Goal: Task Accomplishment & Management: Complete application form

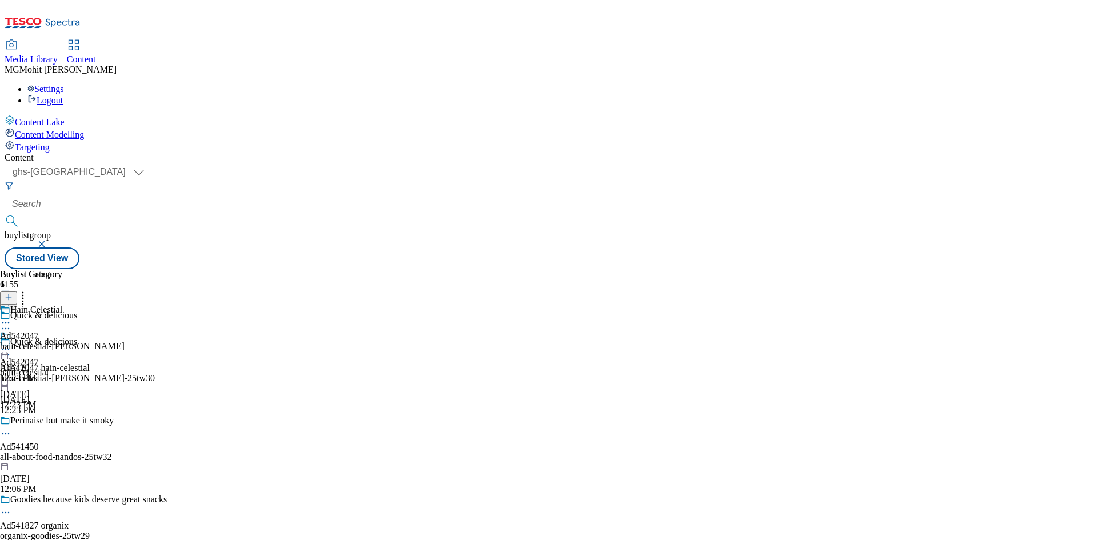
select select "ghs-[GEOGRAPHIC_DATA]"
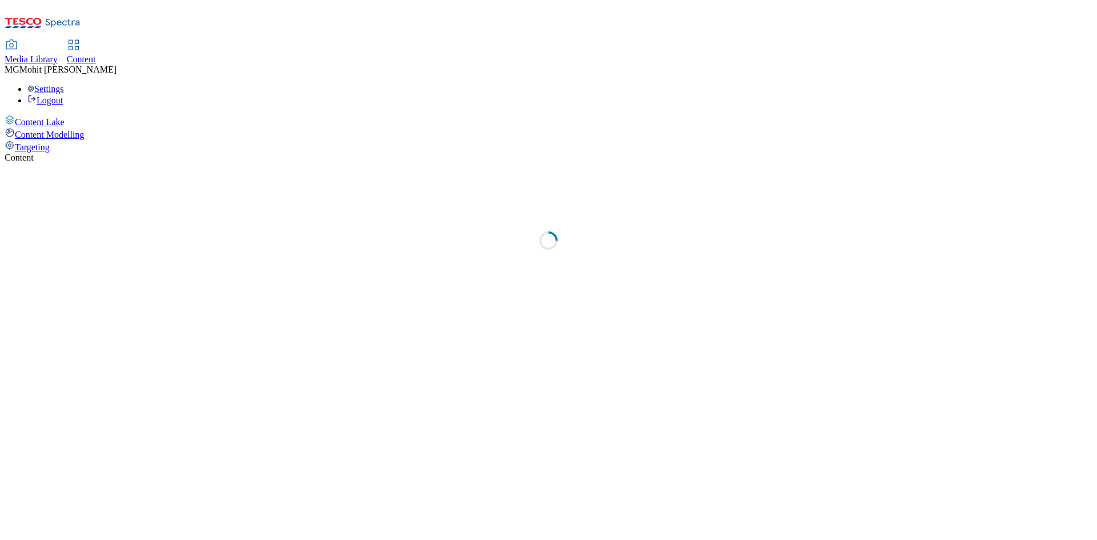
select select "ghs-uk"
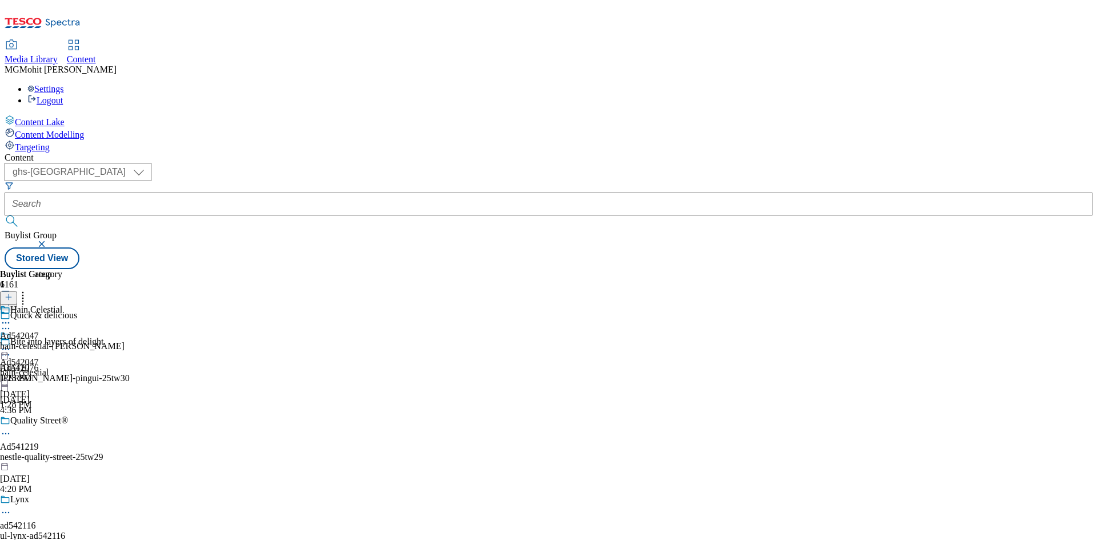
click at [9, 300] on line at bounding box center [9, 303] width 0 height 6
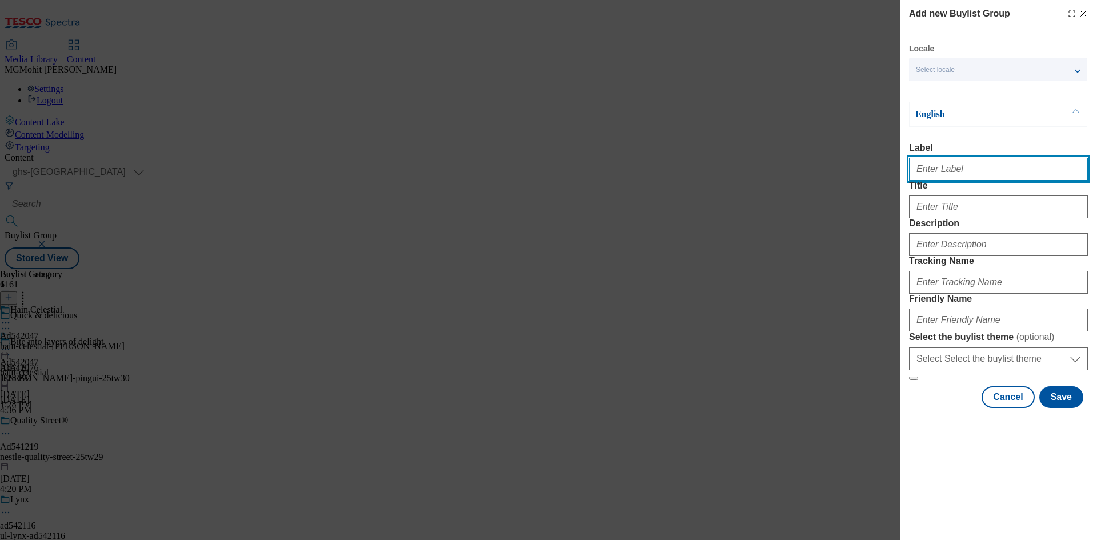
click at [944, 179] on input "Label" at bounding box center [998, 169] width 179 height 23
paste input "Ad541821 mondelez"
type input "Ad541821 mondelez"
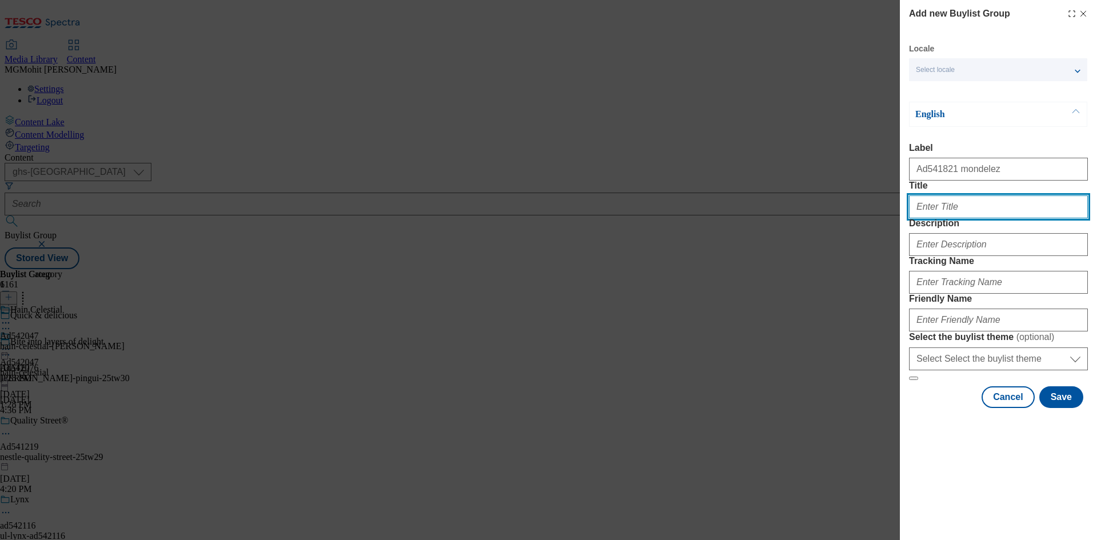
click at [945, 218] on input "Title" at bounding box center [998, 206] width 179 height 23
paste input "Set the juice loose"
type input "Set the juice loose"
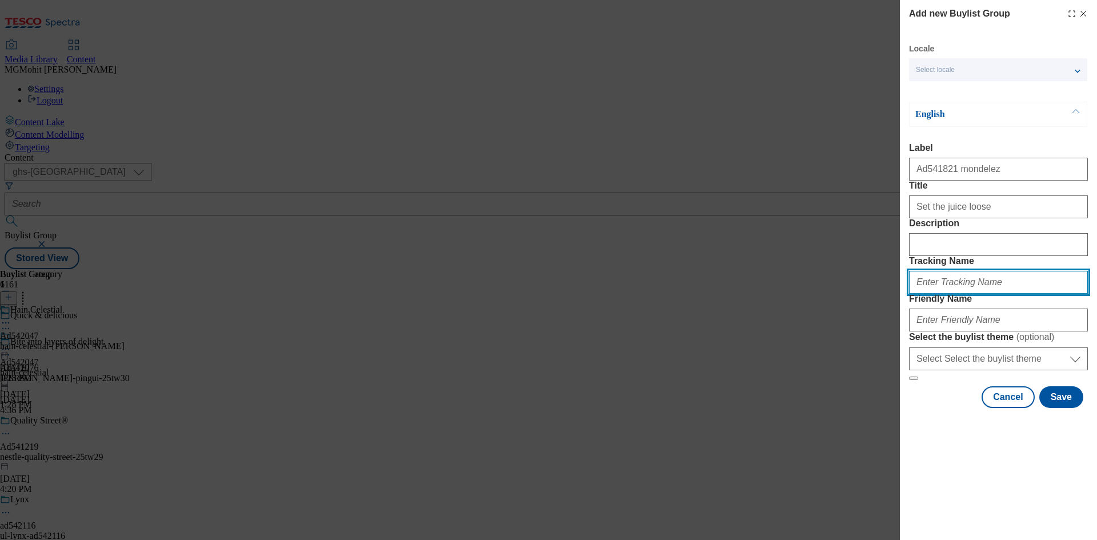
paste input "DH_AD541821"
type input "DH_AD541821"
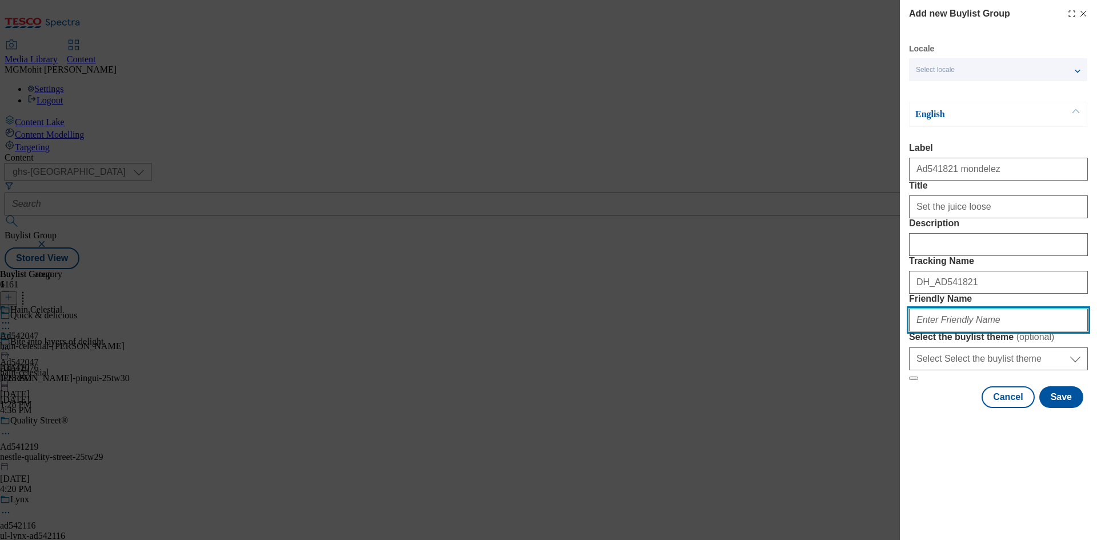
click at [954, 331] on input "Friendly Name" at bounding box center [998, 319] width 179 height 23
paste input "mondelez maynards-bessetts-25tw29"
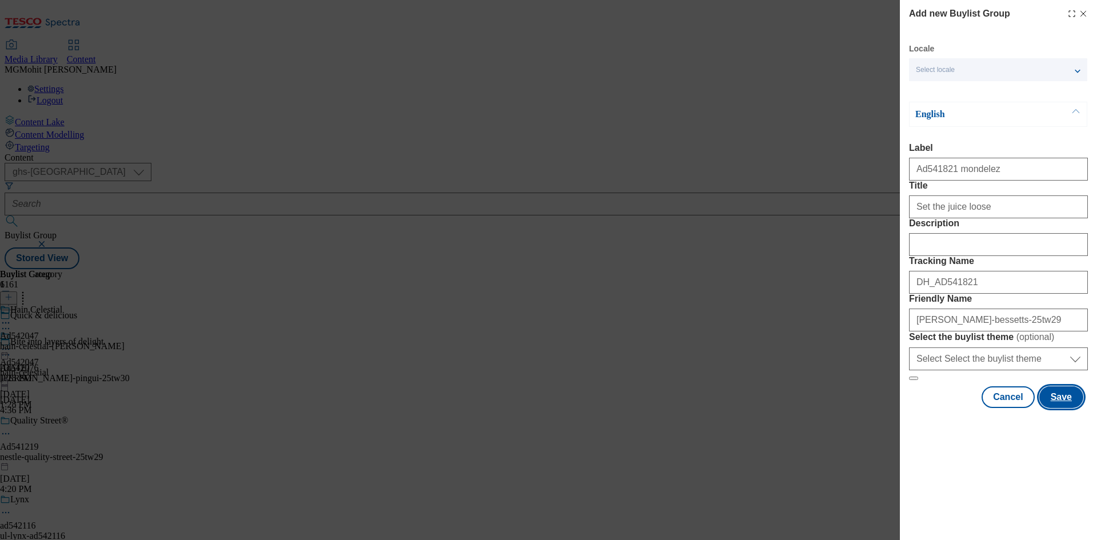
click at [1066, 408] on button "Save" at bounding box center [1061, 397] width 44 height 22
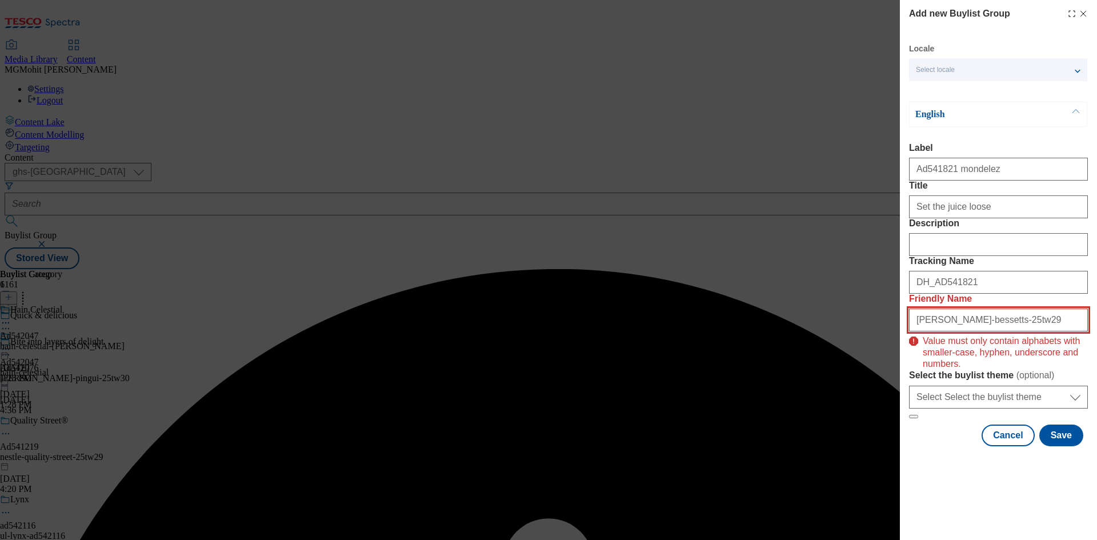
click at [1054, 331] on input "mondelez maynards-bessetts-25tw29" at bounding box center [998, 319] width 179 height 23
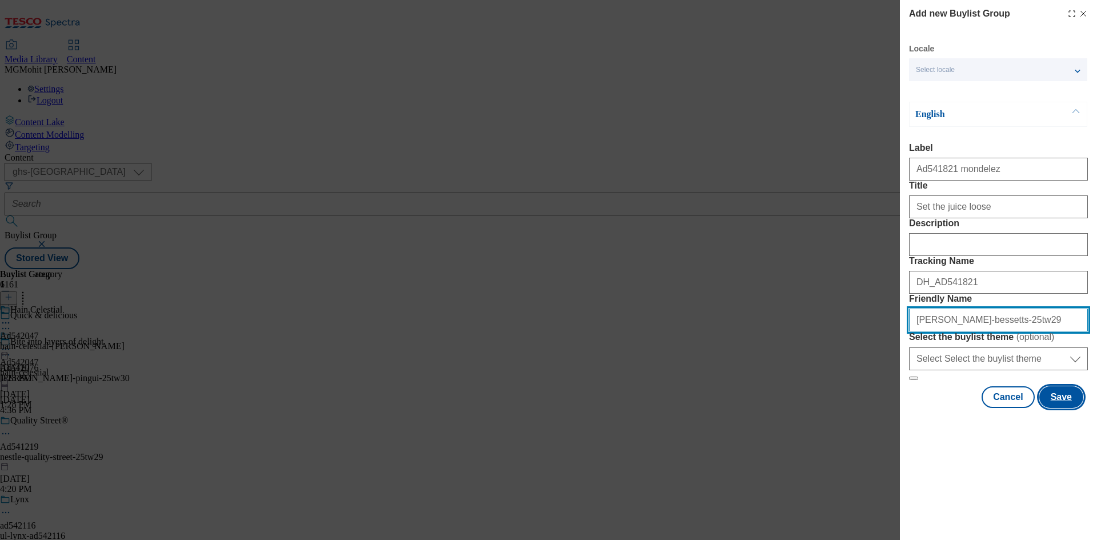
type input "mondelez-maynards-bessetts-25tw29"
click at [1057, 408] on button "Save" at bounding box center [1061, 397] width 44 height 22
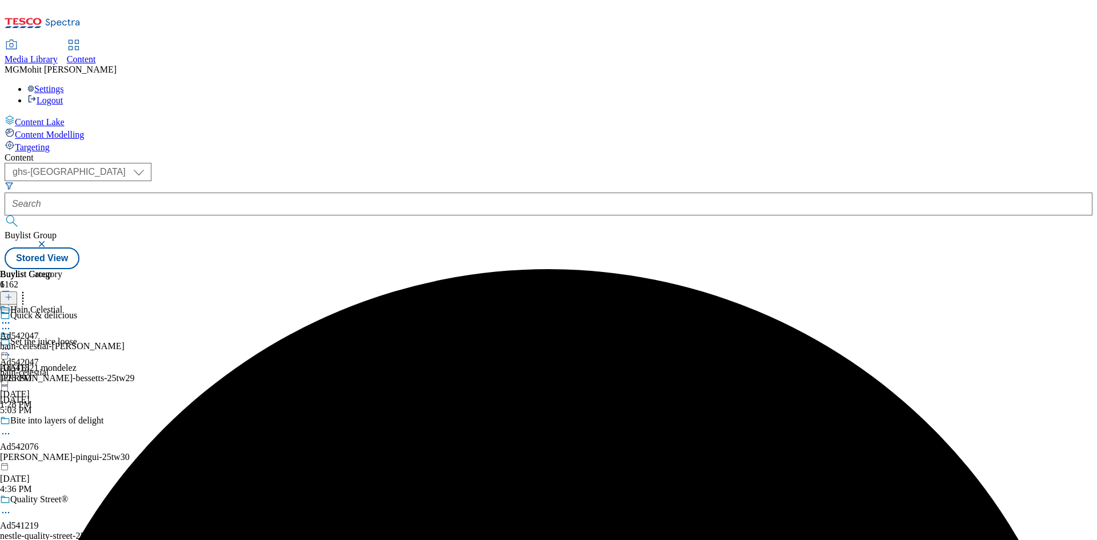
click at [175, 373] on div "mondelez-maynards-bessetts-25tw29" at bounding box center [87, 378] width 175 height 10
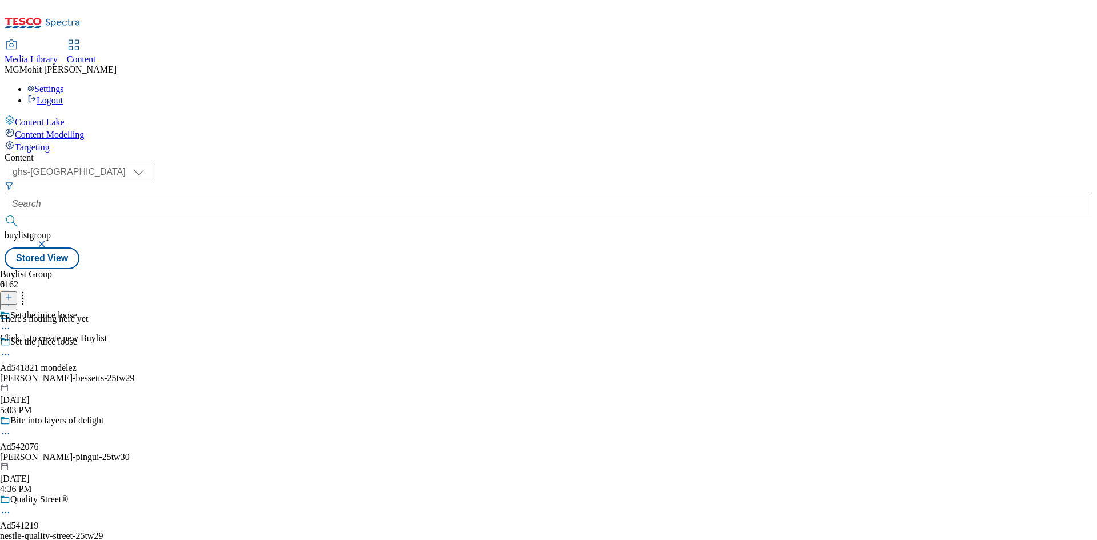
click at [13, 293] on icon at bounding box center [9, 297] width 8 height 8
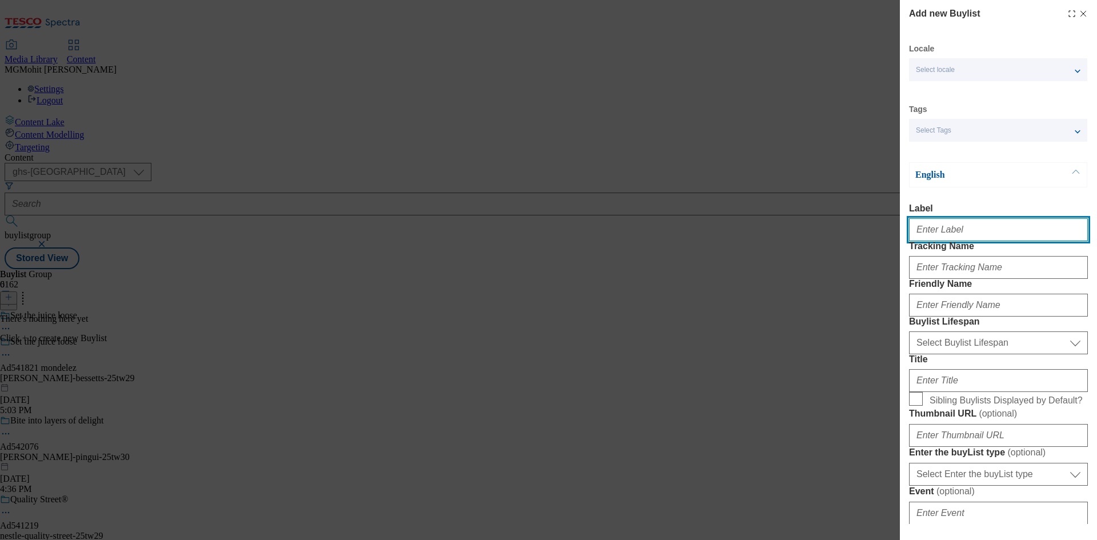
click at [950, 228] on input "Label" at bounding box center [998, 229] width 179 height 23
paste input "Ad541821"
type input "Ad541821"
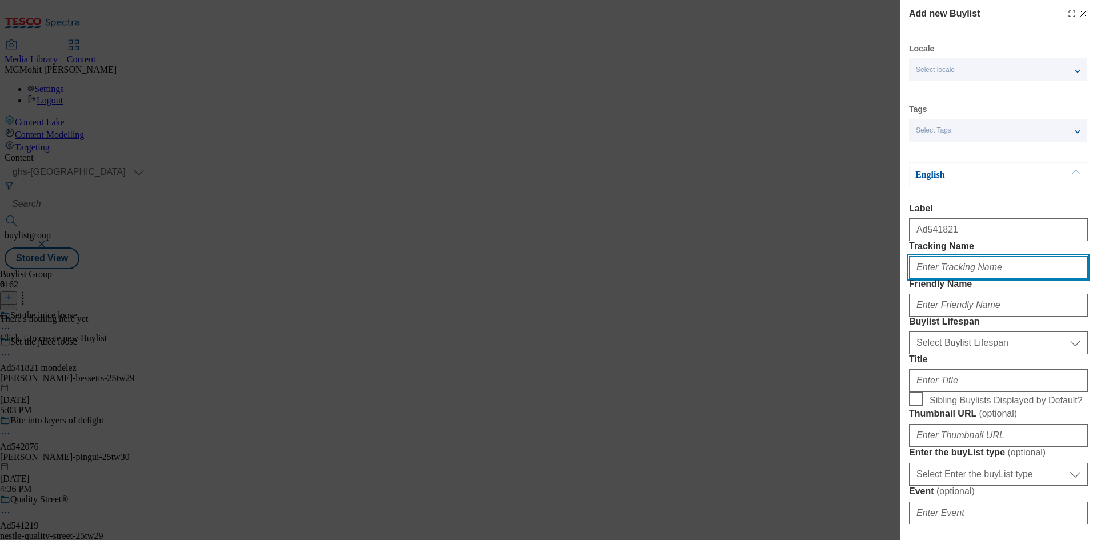
paste input "DH_AD541821"
type input "DH_AD541821"
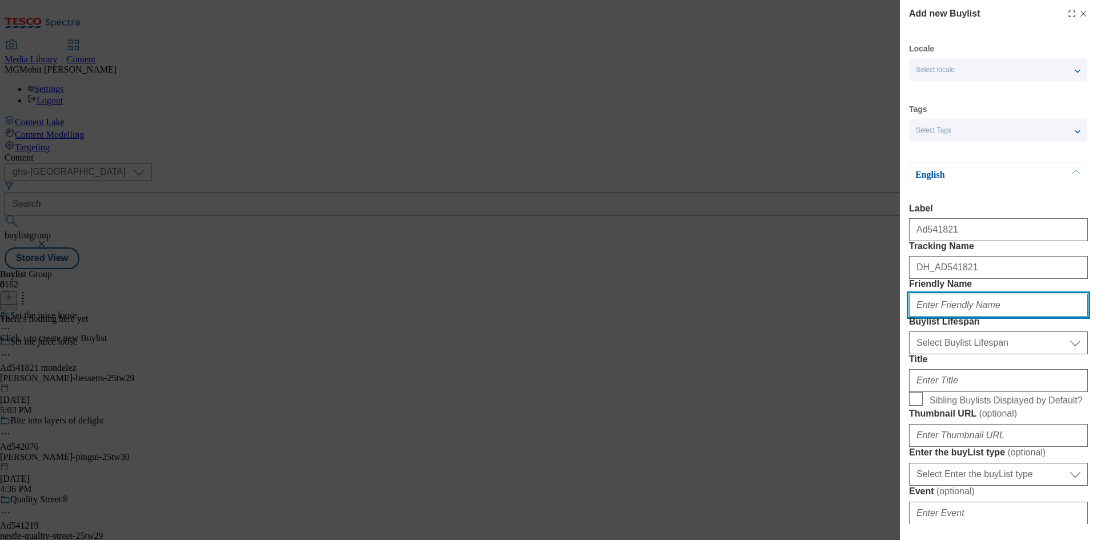
paste input "mondelez"
type input "mondelez"
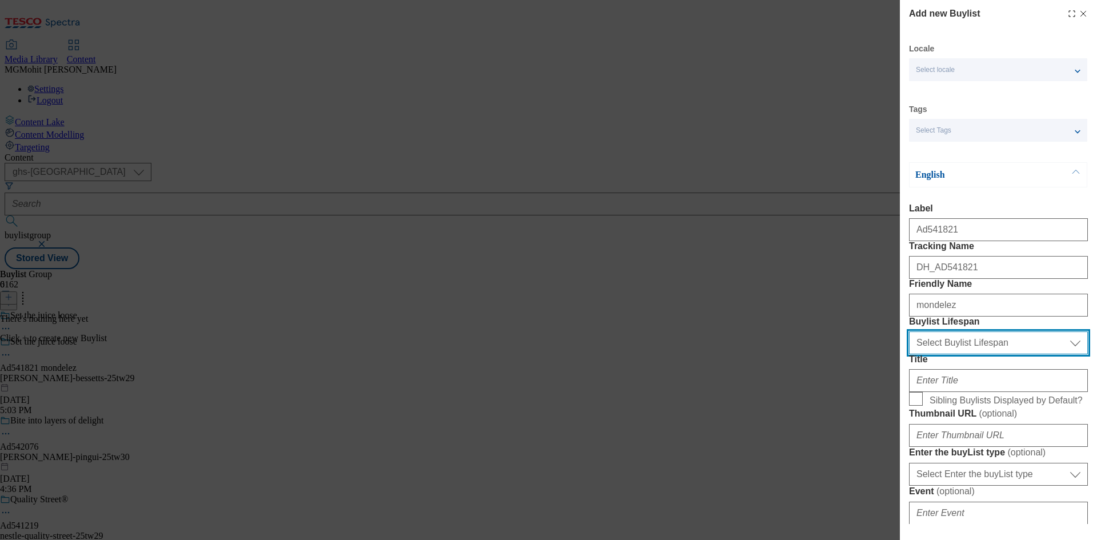
click at [957, 354] on select "Select Buylist Lifespan evergreen seasonal tactical" at bounding box center [998, 342] width 179 height 23
select select "tactical"
click at [909, 354] on select "Select Buylist Lifespan evergreen seasonal tactical" at bounding box center [998, 342] width 179 height 23
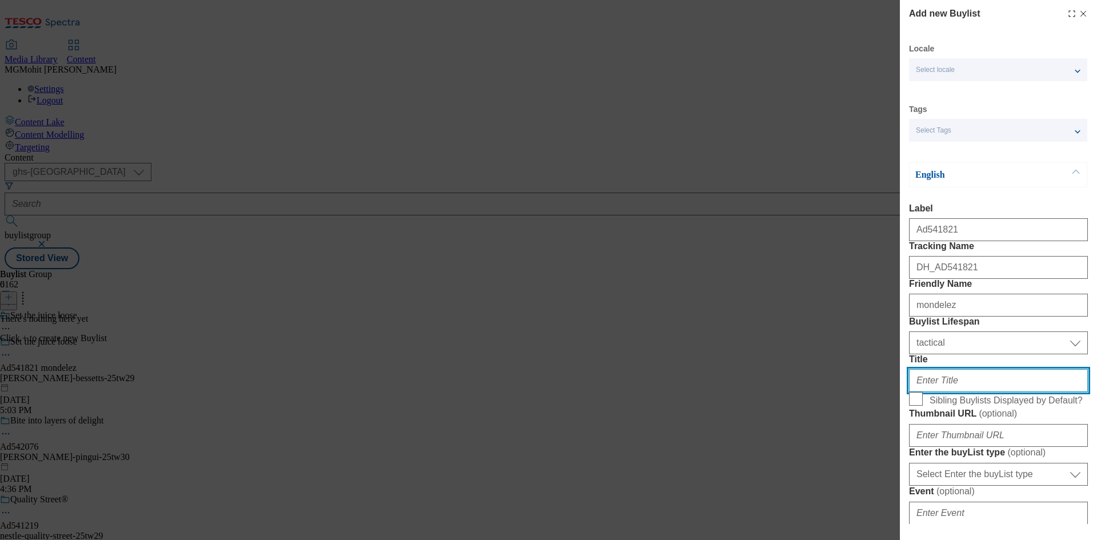
click at [940, 392] on input "Title" at bounding box center [998, 380] width 179 height 23
paste input "Don't forget to shop the rest of our juicy range"
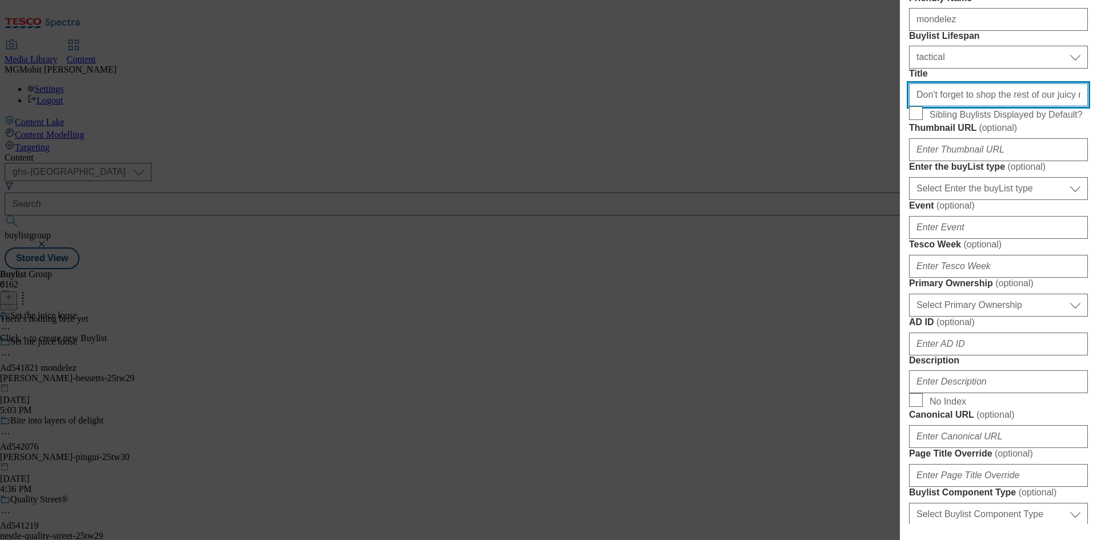
type input "Don't forget to shop the rest of our juicy range"
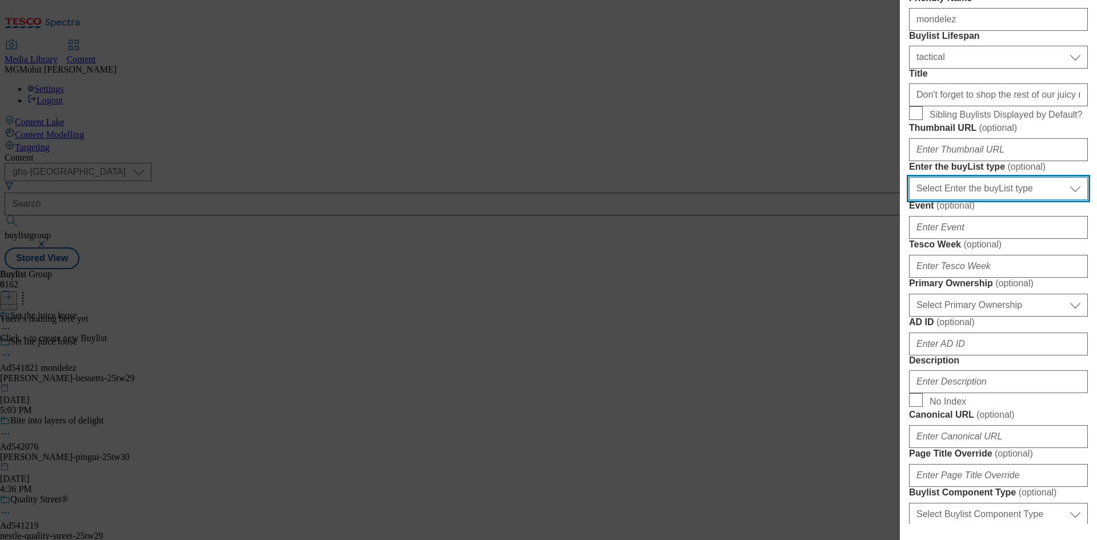
click at [964, 200] on select "Select Enter the buyList type event supplier funded long term >4 weeks supplier…" at bounding box center [998, 188] width 179 height 23
select select "supplier funded short term 1-3 weeks"
click at [909, 200] on select "Select Enter the buyList type event supplier funded long term >4 weeks supplier…" at bounding box center [998, 188] width 179 height 23
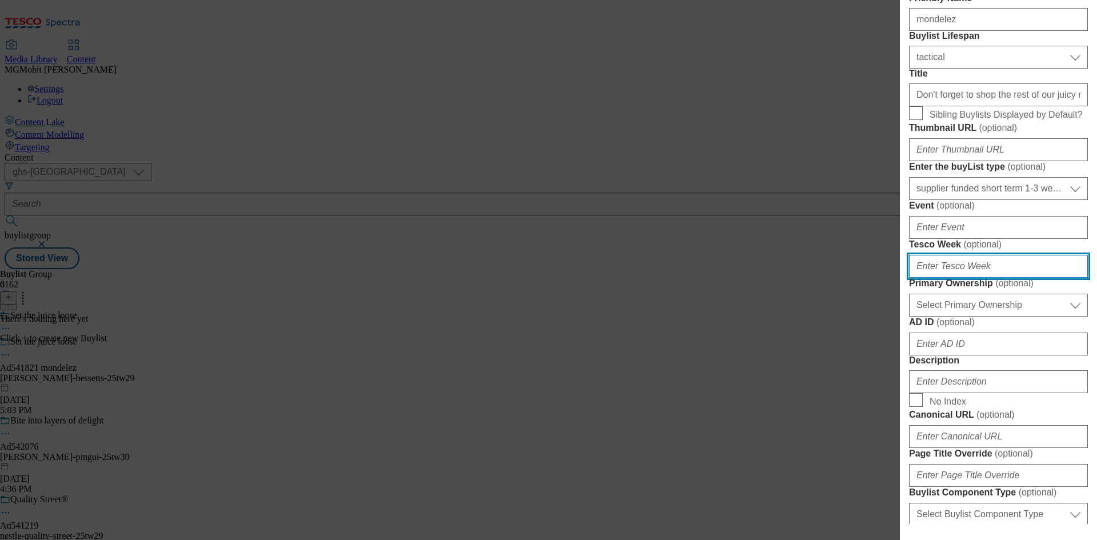
click at [937, 278] on input "Tesco Week ( optional )" at bounding box center [998, 266] width 179 height 23
type input "29"
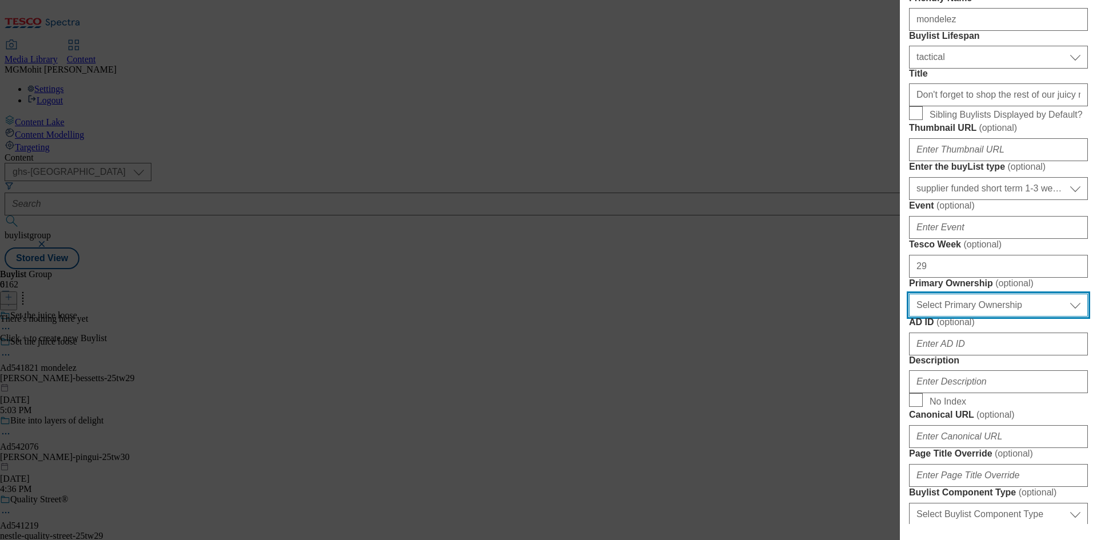
scroll to position [457, 0]
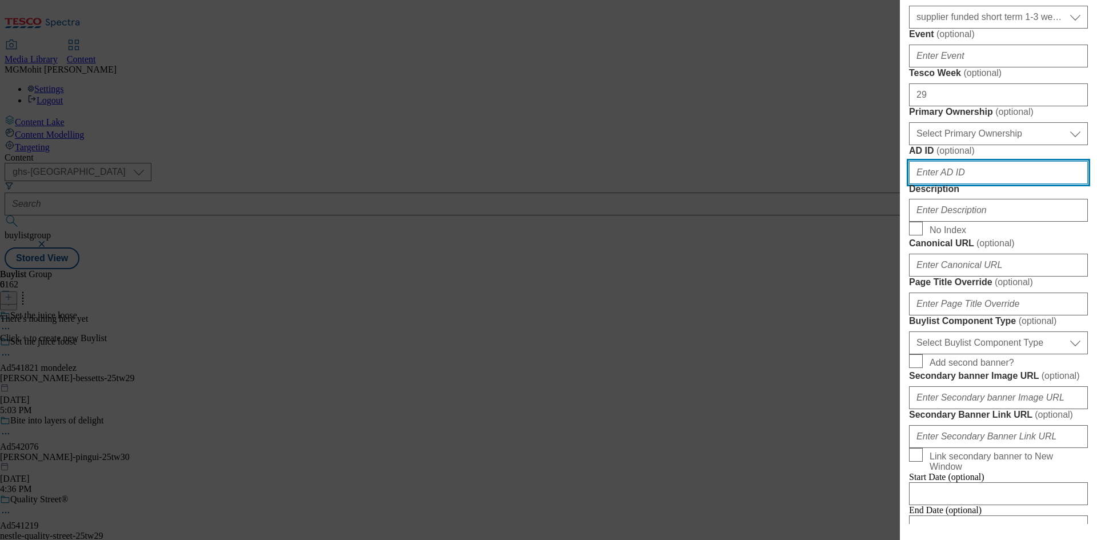
click at [953, 184] on input "AD ID ( optional )" at bounding box center [998, 172] width 179 height 23
paste input "541821"
type input "541821"
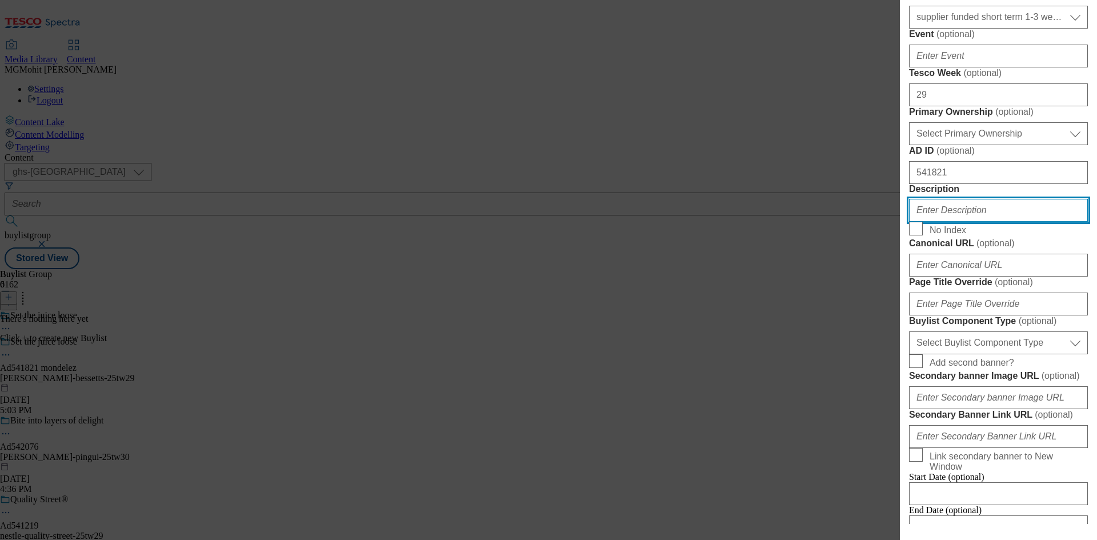
click at [943, 222] on input "Description" at bounding box center [998, 210] width 179 height 23
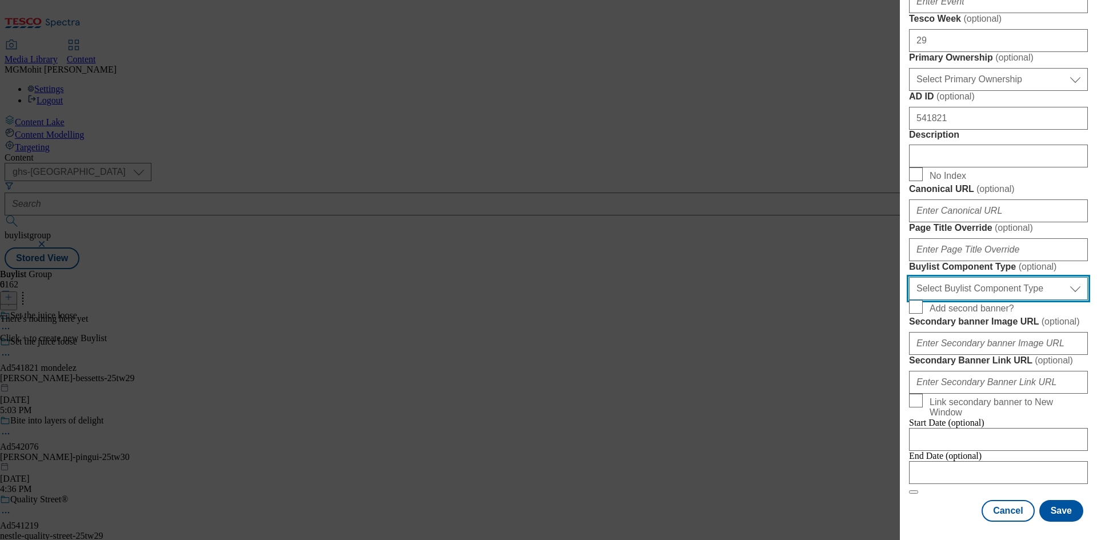
click at [962, 300] on select "Select Buylist Component Type Banner Competition Header Meal" at bounding box center [998, 288] width 179 height 23
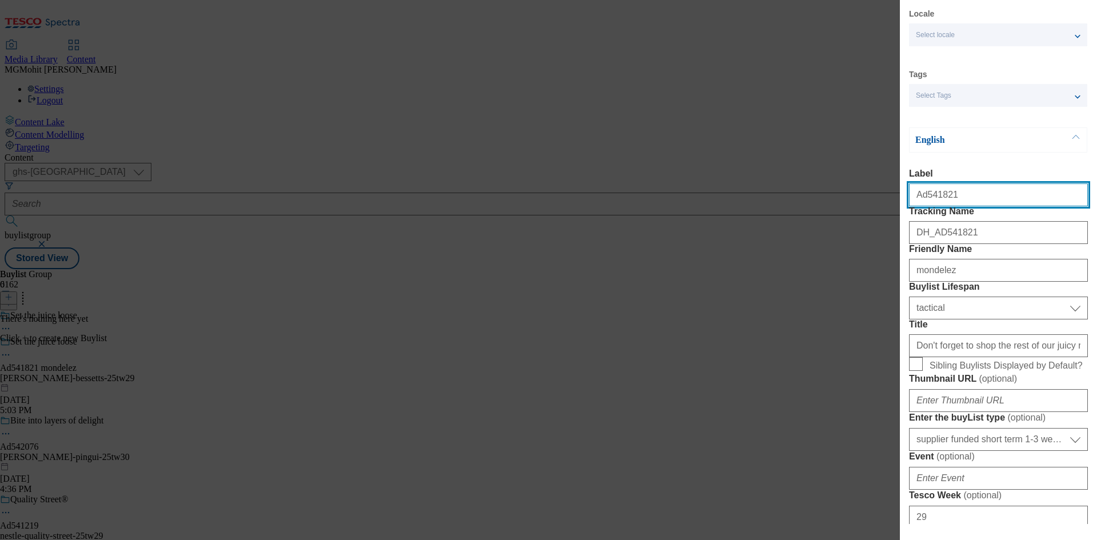
select select "Banner"
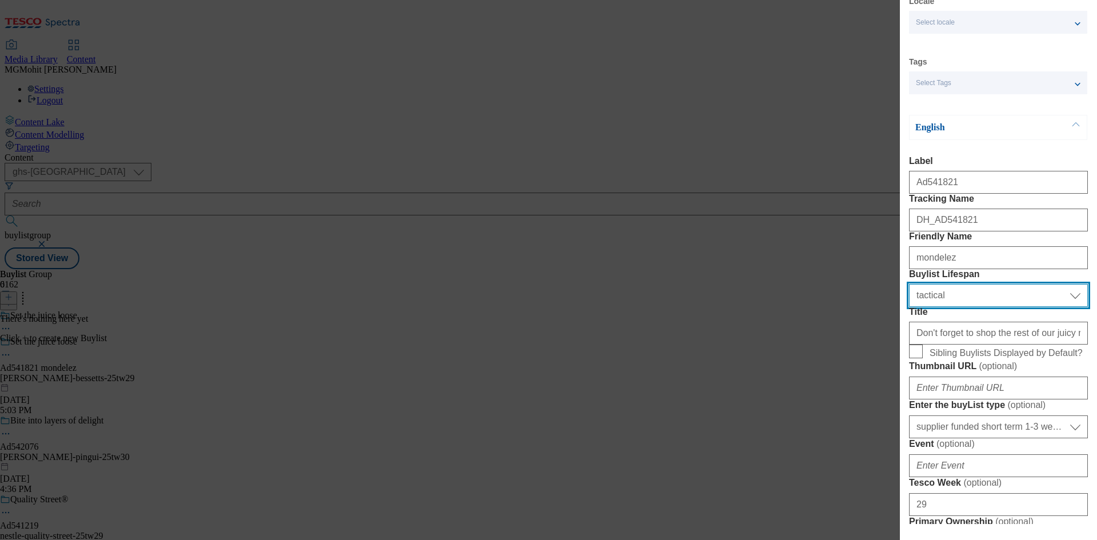
click at [974, 307] on select "Select Buylist Lifespan evergreen seasonal tactical" at bounding box center [998, 295] width 179 height 23
click at [971, 307] on select "Select Buylist Lifespan evergreen seasonal tactical" at bounding box center [998, 295] width 179 height 23
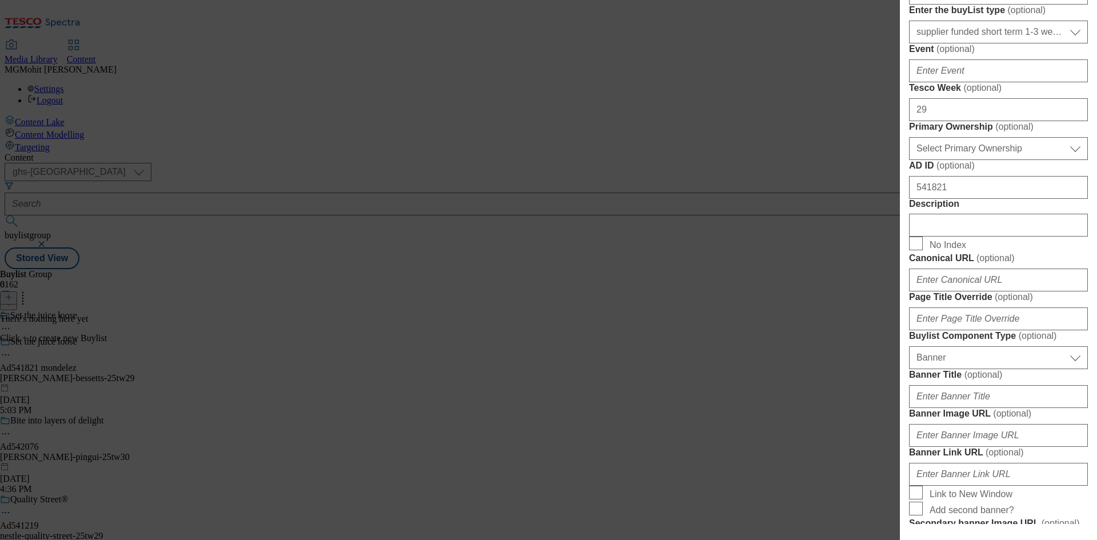
scroll to position [447, 0]
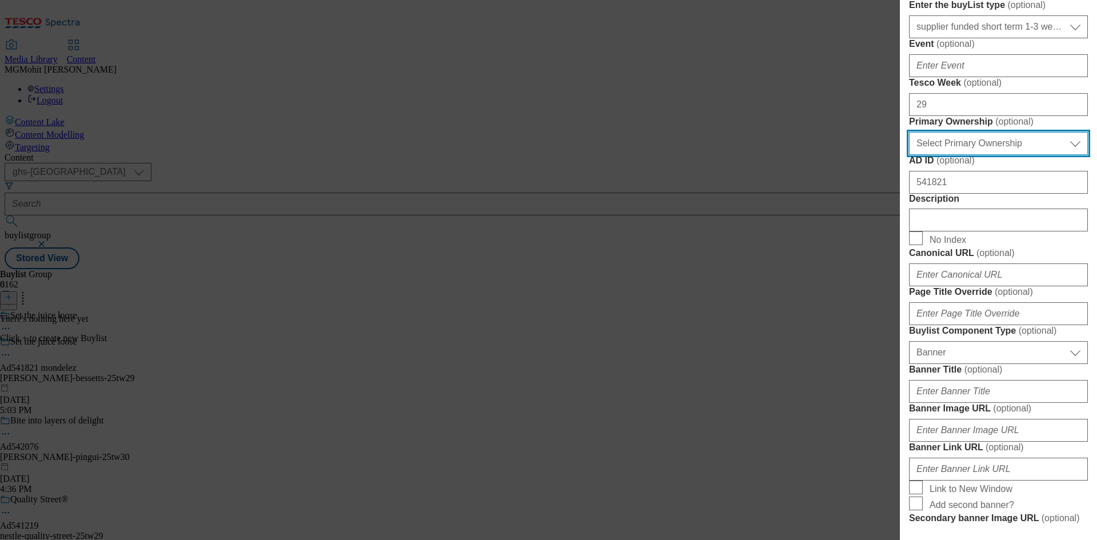
click at [981, 155] on select "Select Primary Ownership tesco dunnhumby" at bounding box center [998, 143] width 179 height 23
click at [909, 155] on select "Select Primary Ownership tesco dunnhumby" at bounding box center [998, 143] width 179 height 23
click at [951, 155] on select "Select Primary Ownership tesco dunnhumby" at bounding box center [998, 143] width 179 height 23
select select "dunnhumby"
click at [909, 155] on select "Select Primary Ownership tesco dunnhumby" at bounding box center [998, 143] width 179 height 23
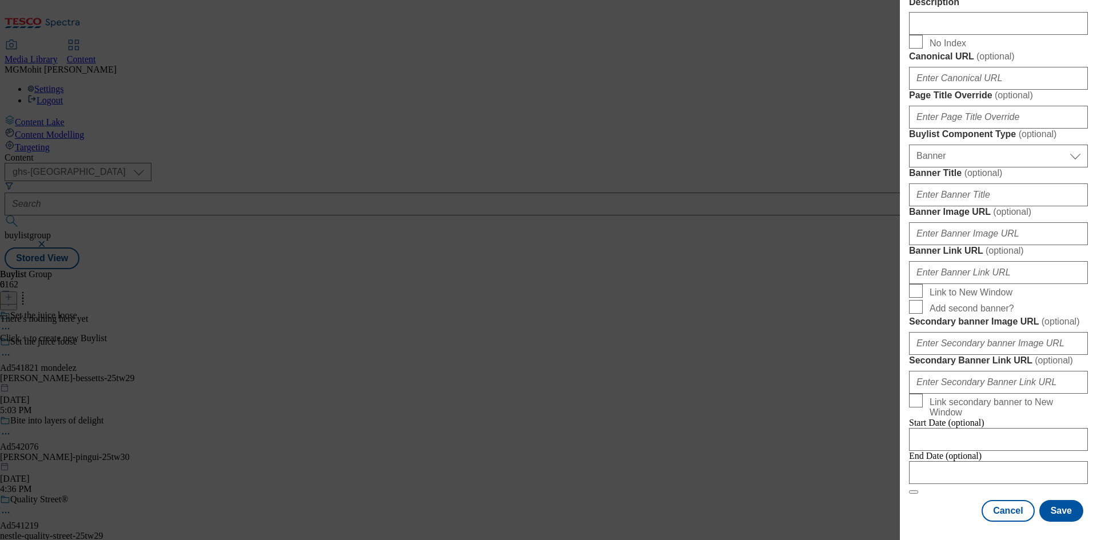
scroll to position [1132, 0]
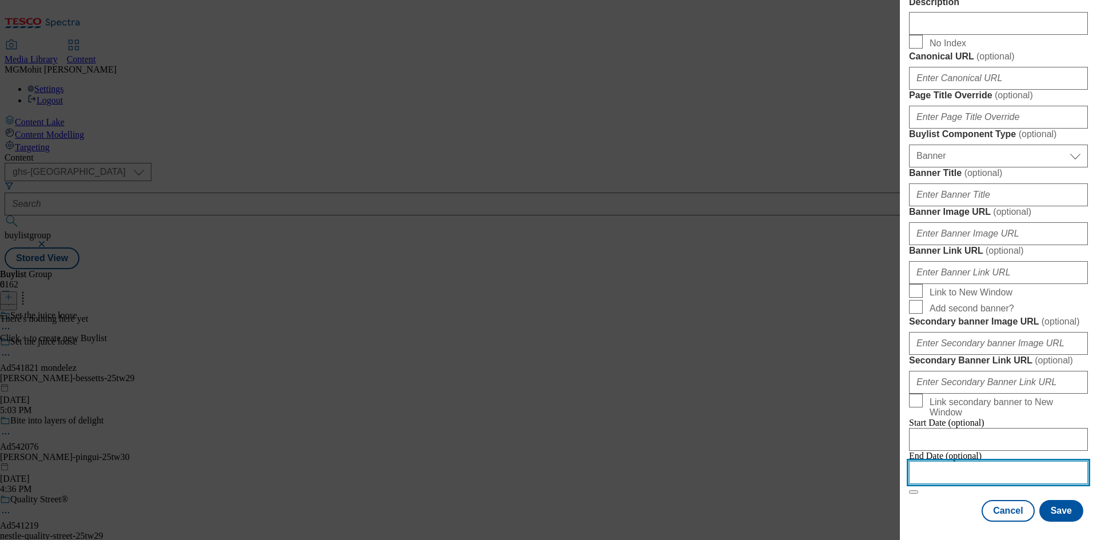
click at [944, 461] on input "Modal" at bounding box center [998, 472] width 179 height 23
select select "2025"
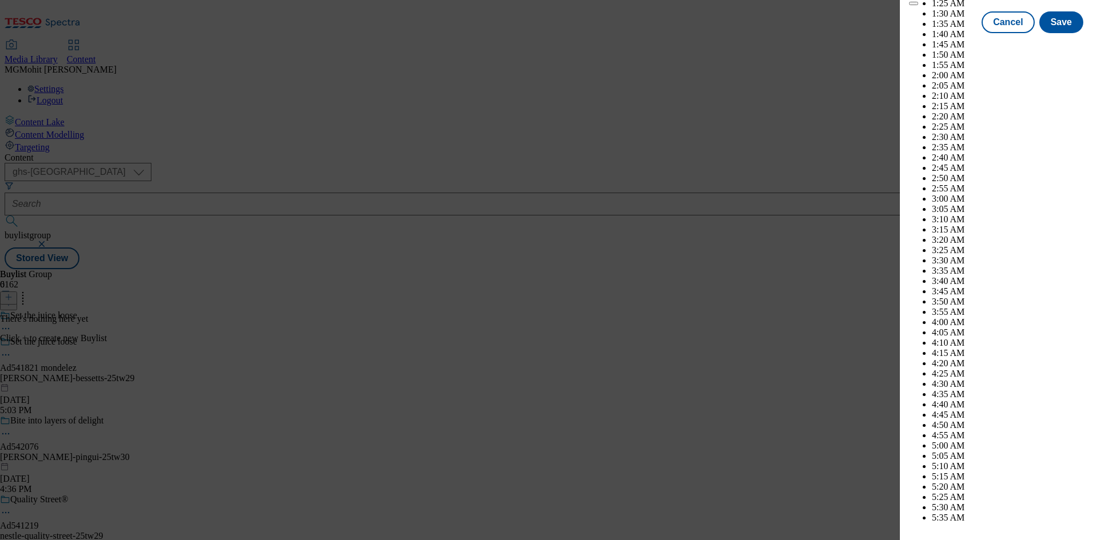
scroll to position [4304, 0]
select select "November"
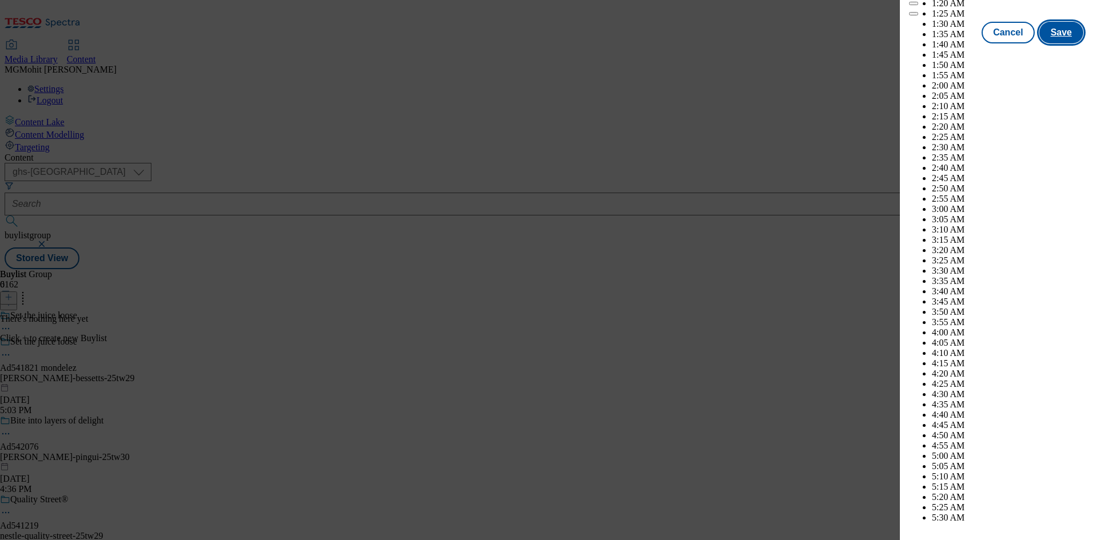
click at [1054, 43] on button "Save" at bounding box center [1061, 33] width 44 height 22
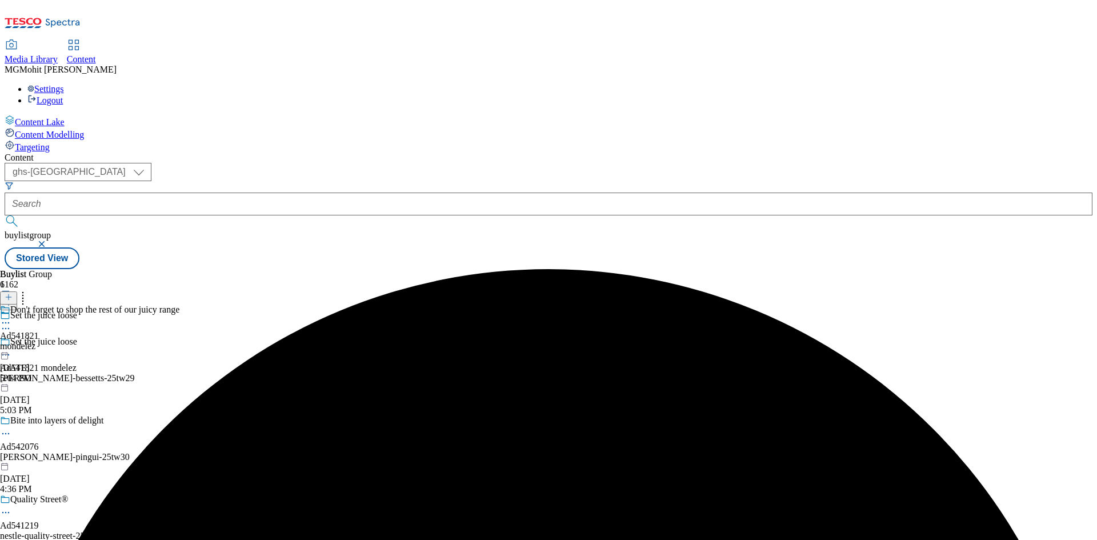
click at [179, 341] on div "mondelez" at bounding box center [89, 346] width 179 height 10
click at [13, 293] on icon at bounding box center [9, 297] width 8 height 8
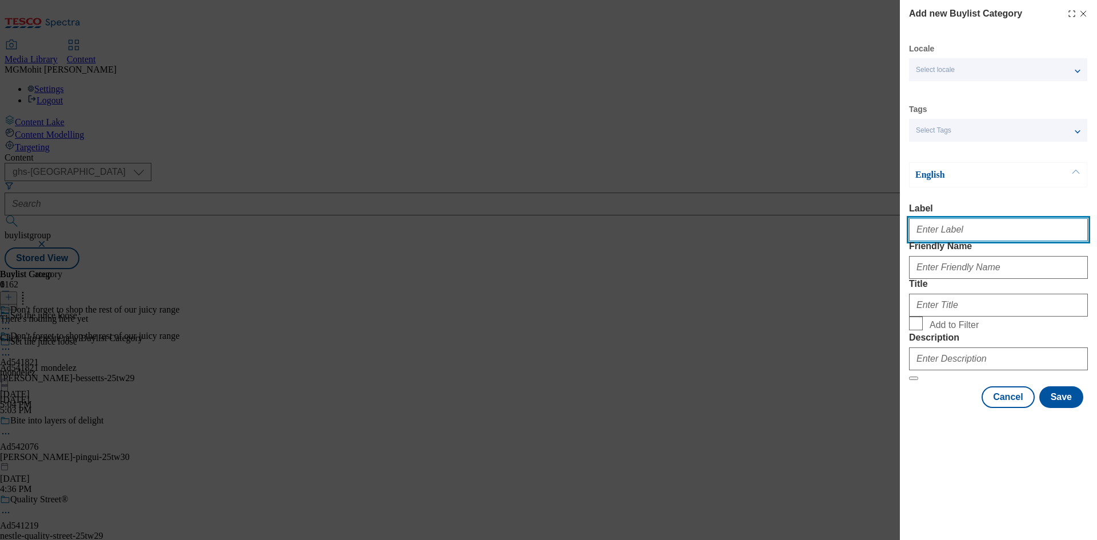
click at [943, 235] on input "Label" at bounding box center [998, 229] width 179 height 23
paste input "Ad541821"
type input "Ad541821"
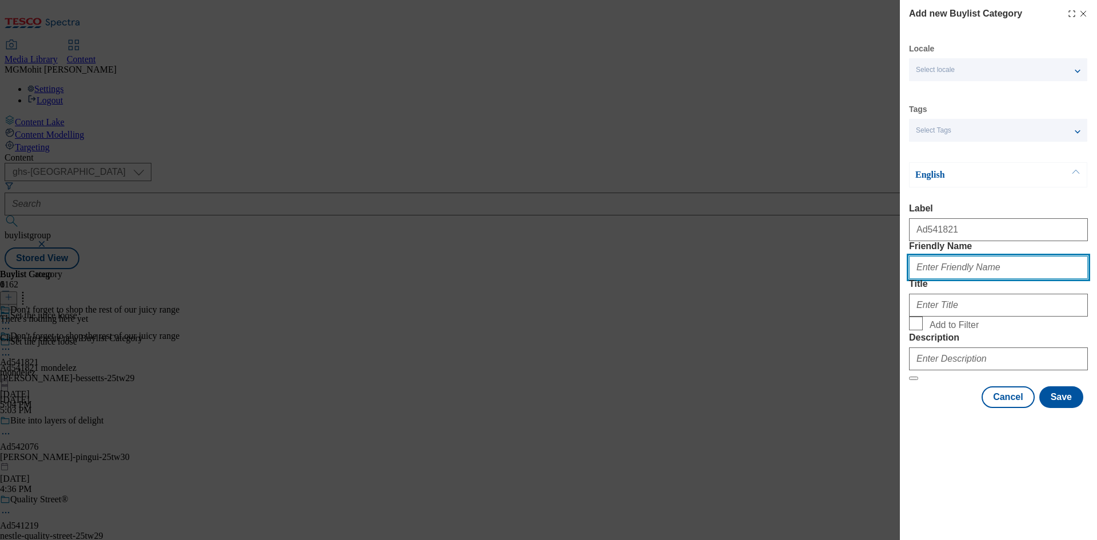
paste input "mondelez-maynards-bessetts"
type input "mondelez-maynards-bessetts"
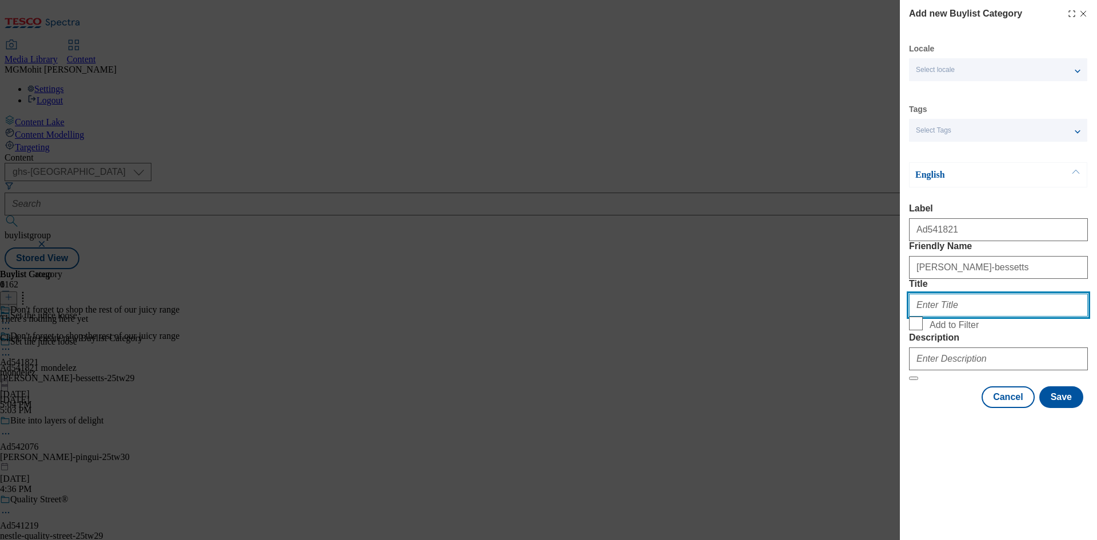
click at [976, 316] on input "Title" at bounding box center [998, 305] width 179 height 23
paste input "Mondelez"
type input "Mondelez"
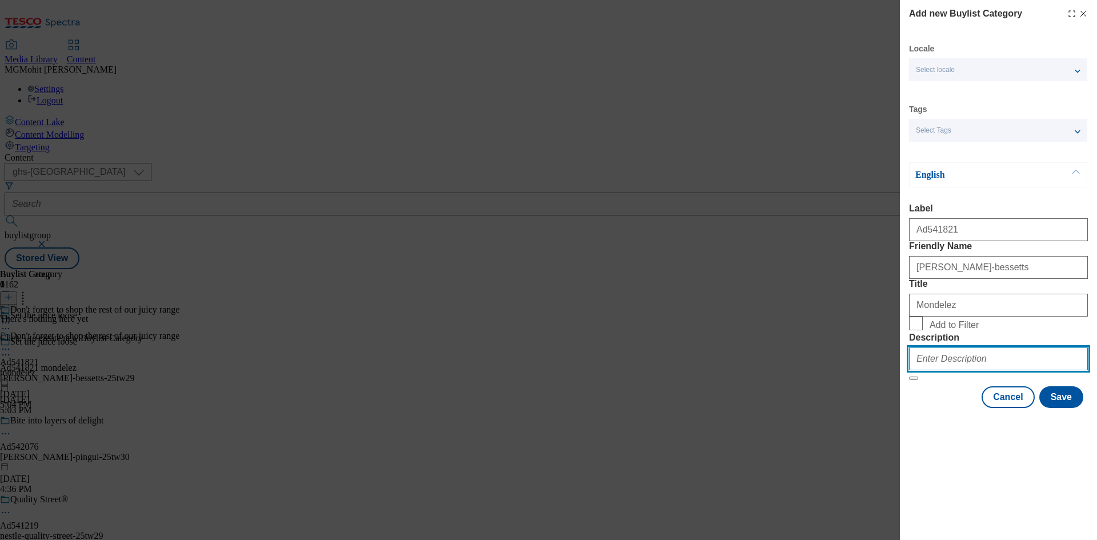
click at [957, 370] on input "Description" at bounding box center [998, 358] width 179 height 23
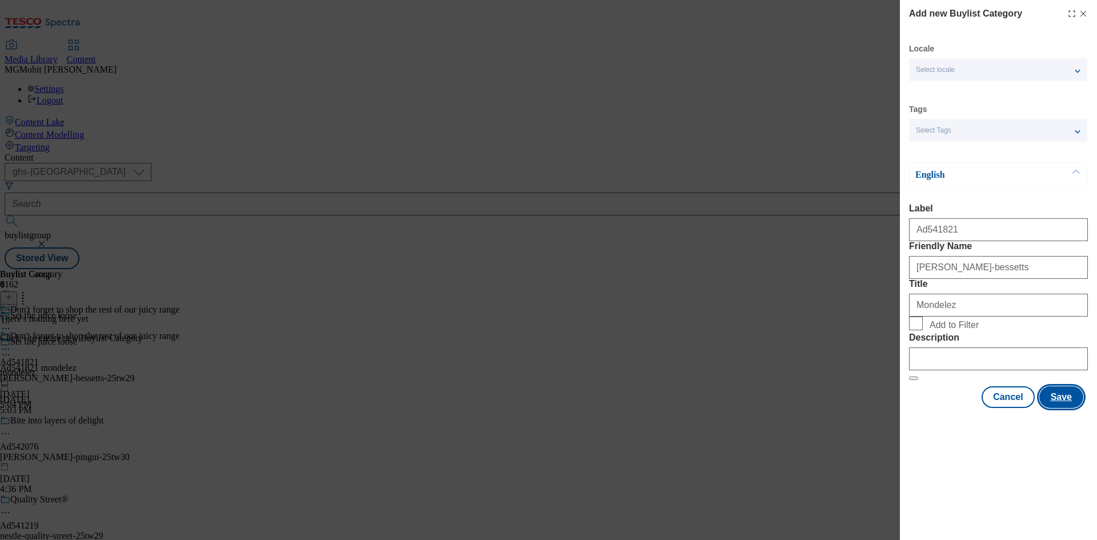
click at [1065, 408] on button "Save" at bounding box center [1061, 397] width 44 height 22
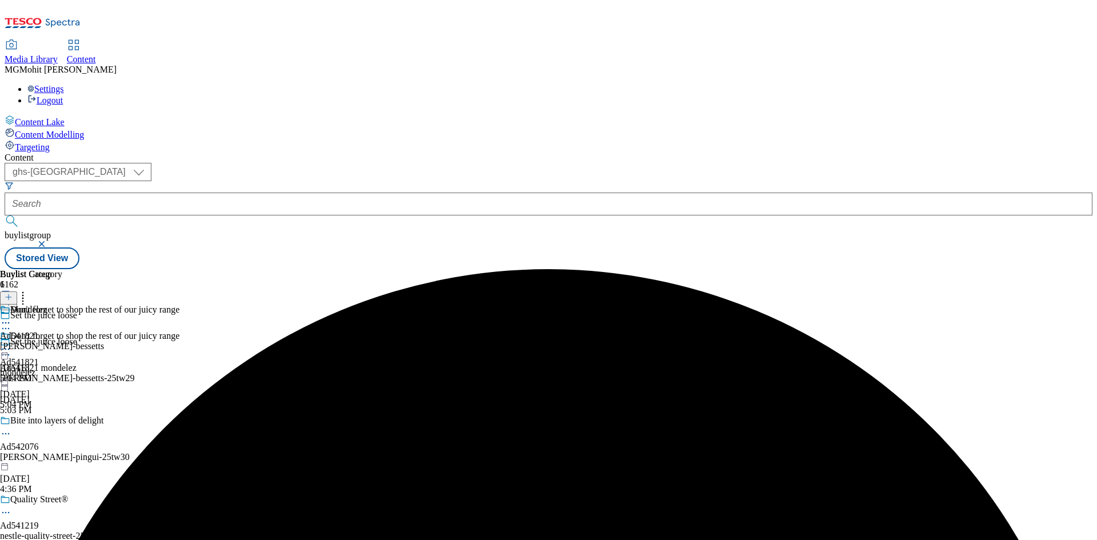
click at [104, 341] on div "mondelez-maynards-bessetts" at bounding box center [52, 346] width 104 height 10
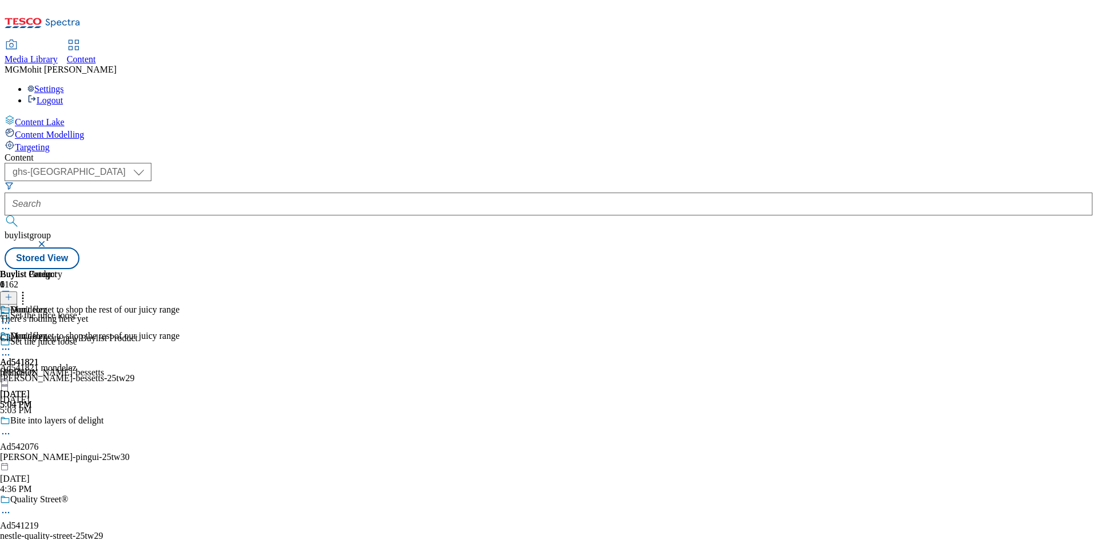
click at [11, 297] on line at bounding box center [9, 297] width 6 height 0
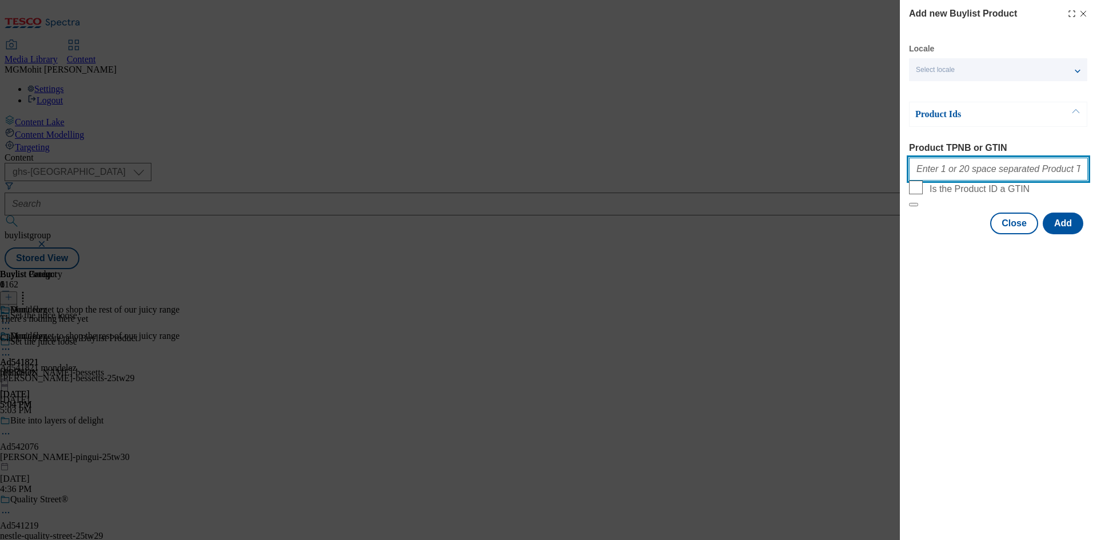
click at [940, 170] on input "Product TPNB or GTIN" at bounding box center [998, 169] width 179 height 23
paste input "92440335 91769737 92439620 92443787 91065222 91183116 91385540 91772623 9177393…"
type input "92440335 91769737 92439620 92443787 91065222 91183116 91385540 91772623 9177393…"
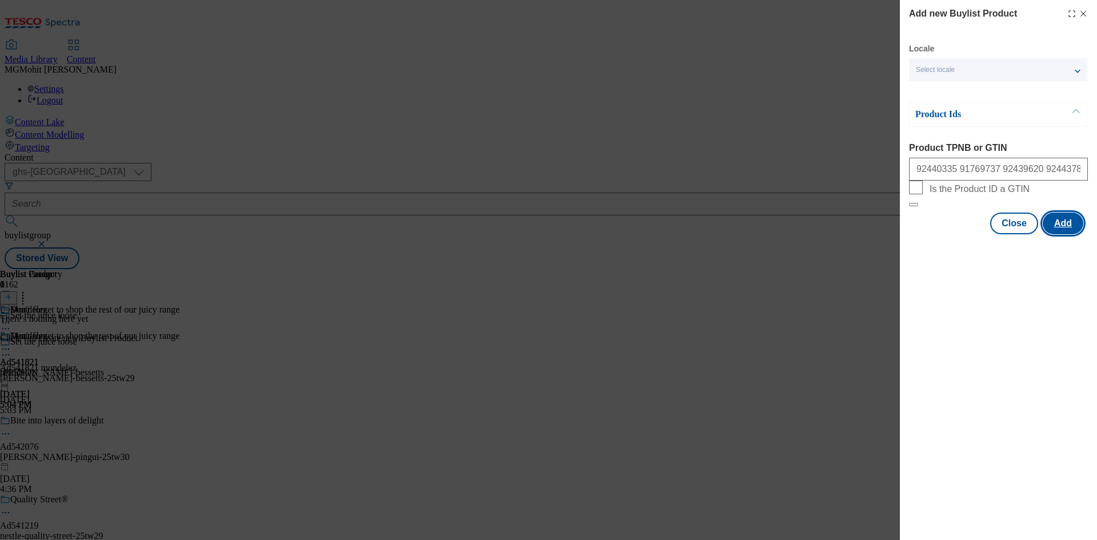
click at [1062, 234] on button "Add" at bounding box center [1062, 223] width 41 height 22
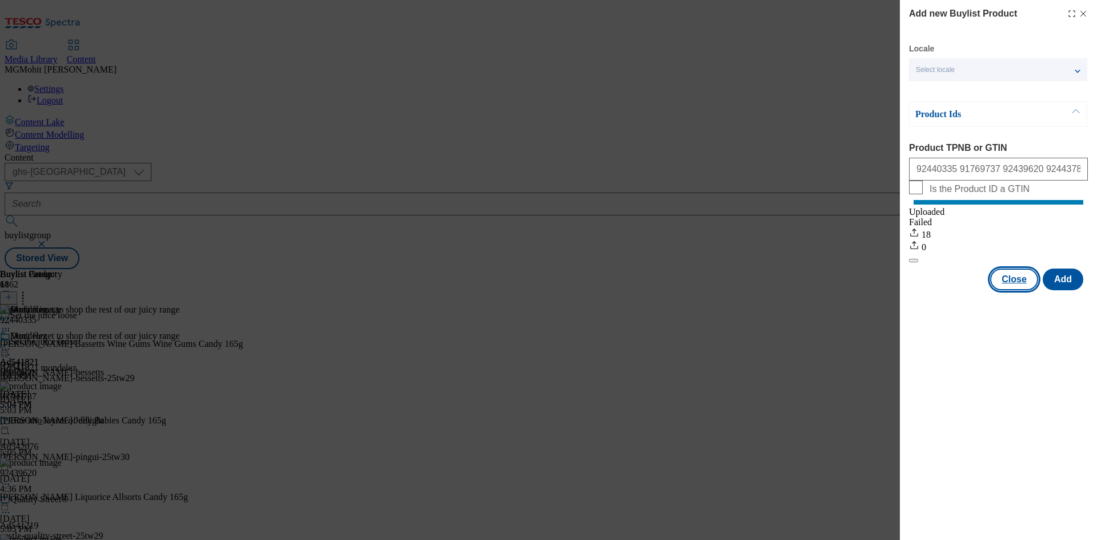
click at [1012, 290] on button "Close" at bounding box center [1014, 279] width 48 height 22
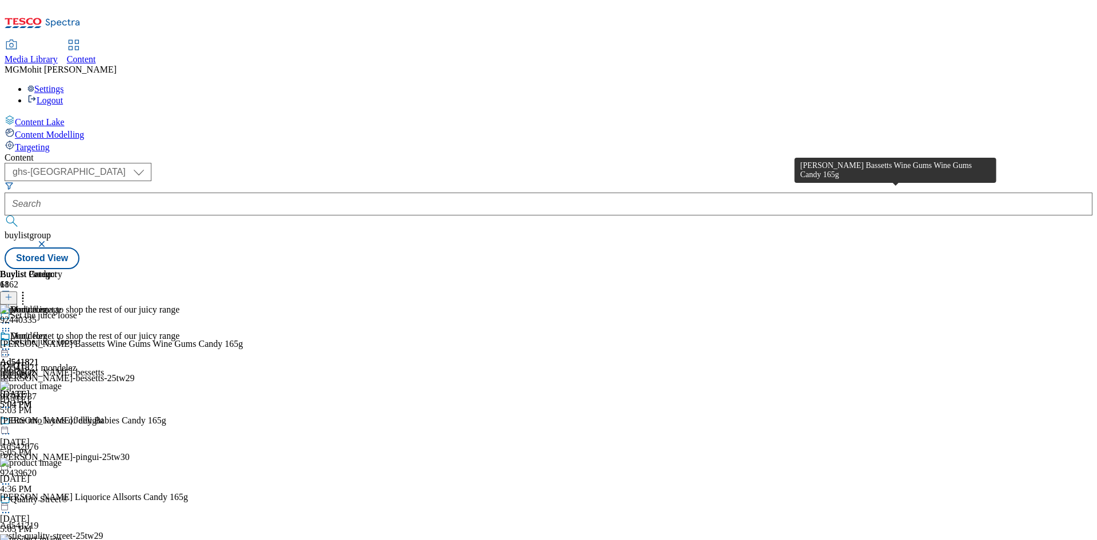
click at [243, 339] on div "Maynards Bassetts Wine Gums Wine Gums Candy 165g" at bounding box center [121, 344] width 243 height 10
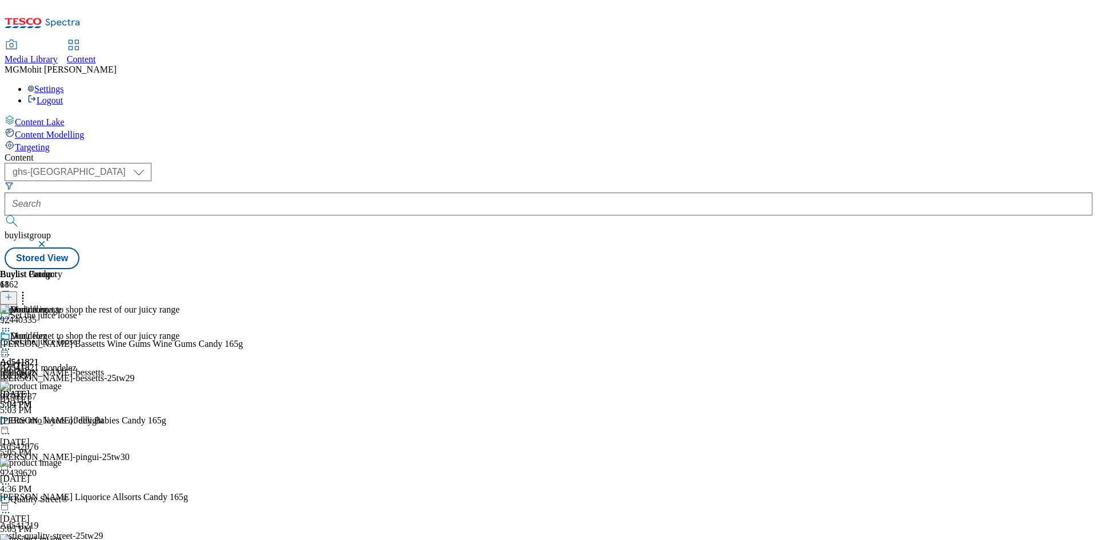
click at [11, 343] on icon at bounding box center [5, 348] width 11 height 11
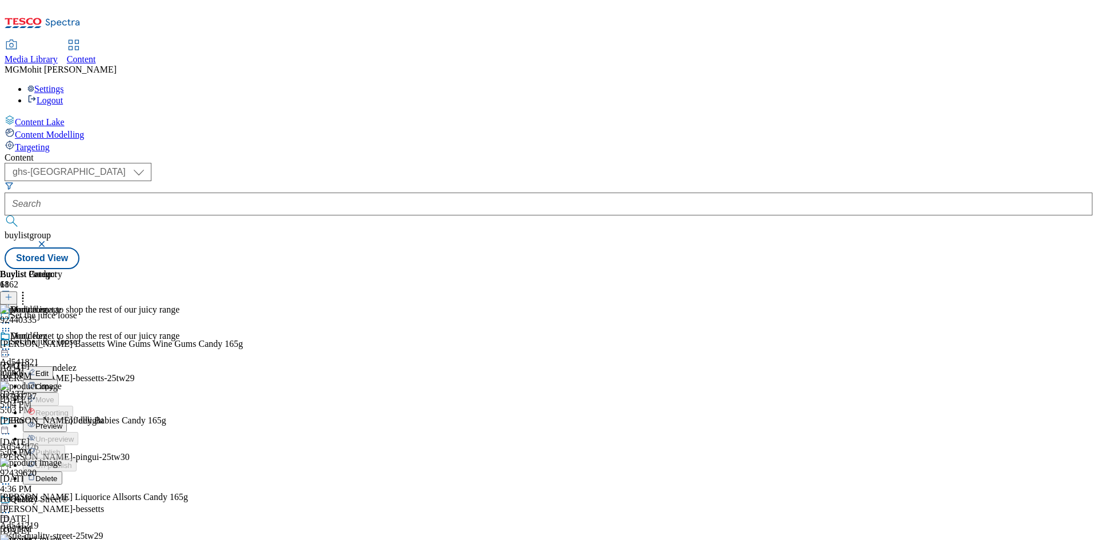
click at [53, 366] on button "Edit" at bounding box center [38, 372] width 30 height 13
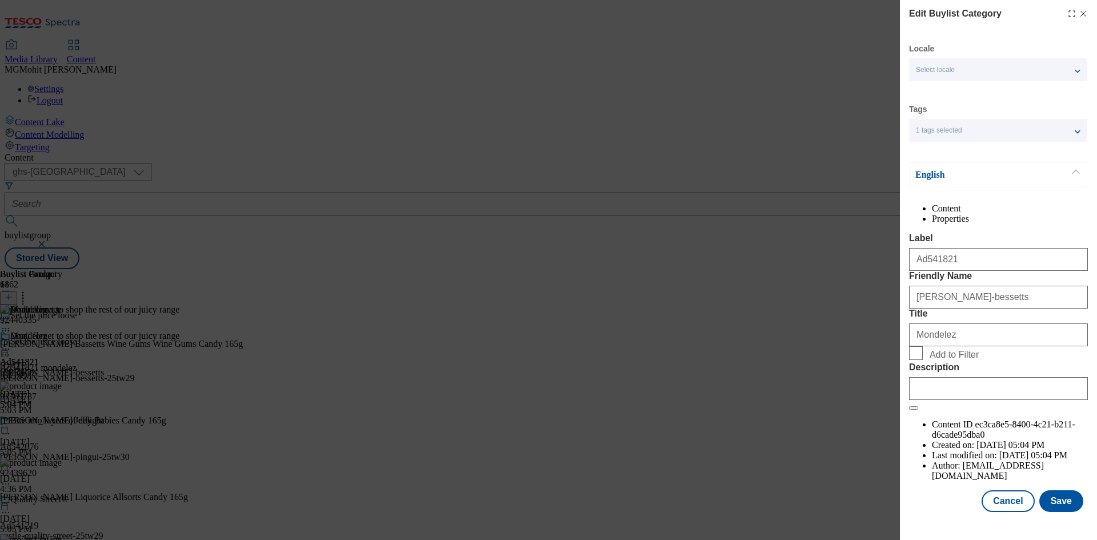
scroll to position [22, 0]
click at [944, 400] on input "Description" at bounding box center [998, 388] width 179 height 23
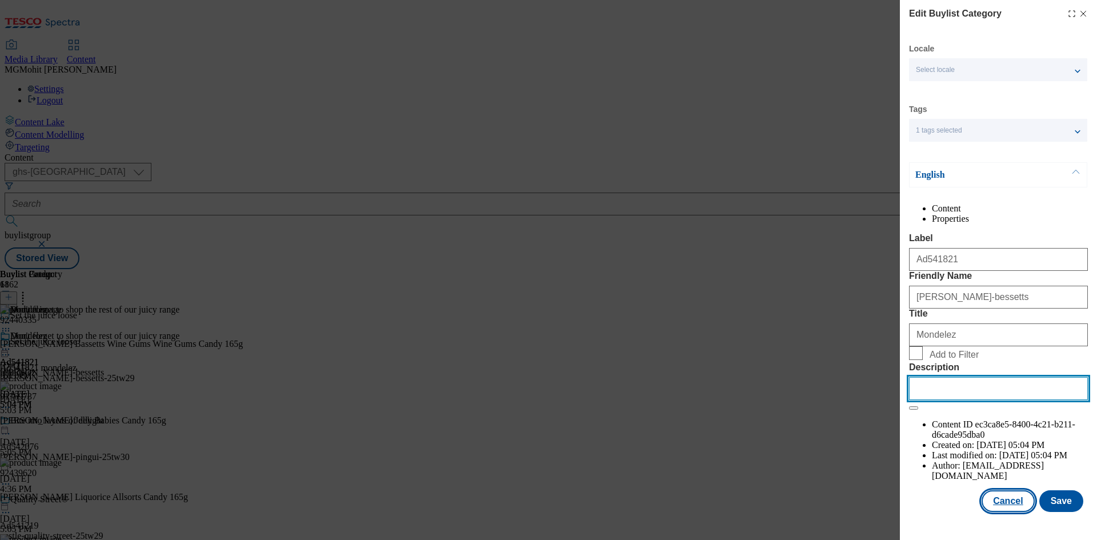
paste input "Maynards Bassetts Wine Gums Wine Gums Candy 165g"
type input "Maynards Bassetts Wine Gums Wine Gums Candy 165g"
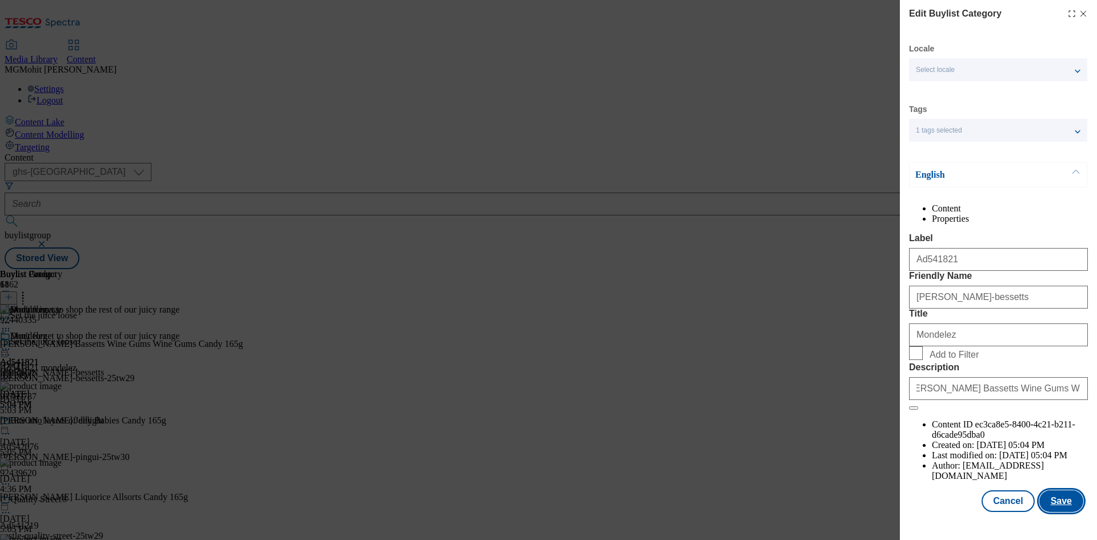
click at [1045, 510] on button "Save" at bounding box center [1061, 501] width 44 height 22
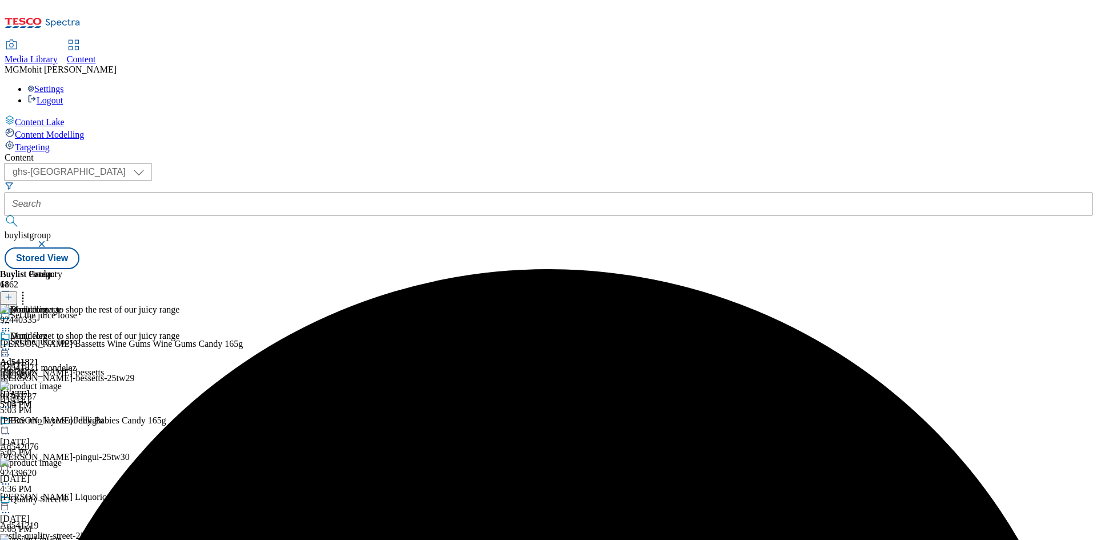
click at [11, 343] on icon at bounding box center [5, 348] width 11 height 11
click at [49, 369] on span "Edit" at bounding box center [41, 373] width 13 height 9
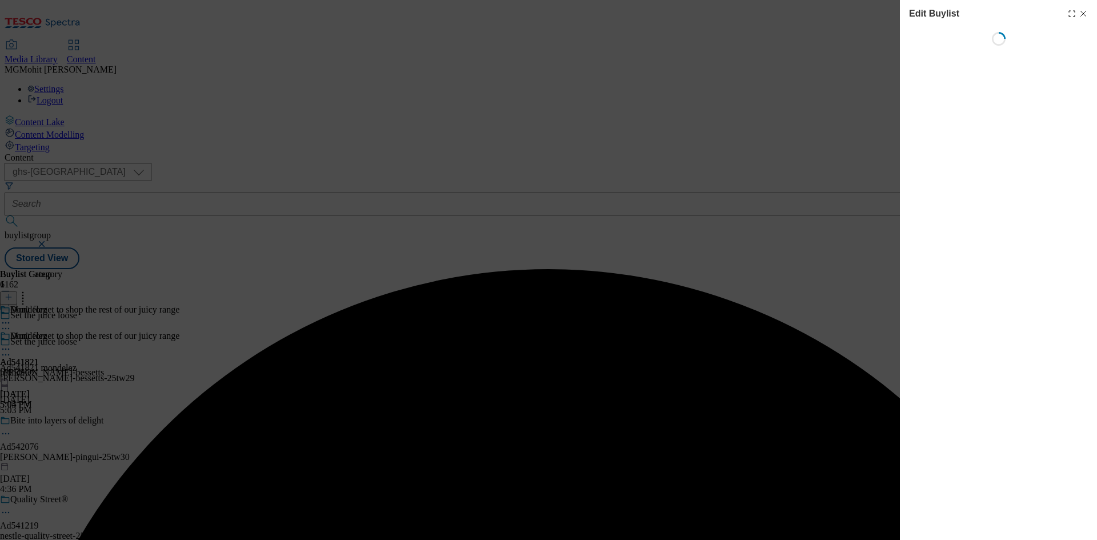
select select "tactical"
select select "supplier funded short term 1-3 weeks"
select select "dunnhumby"
select select "Banner"
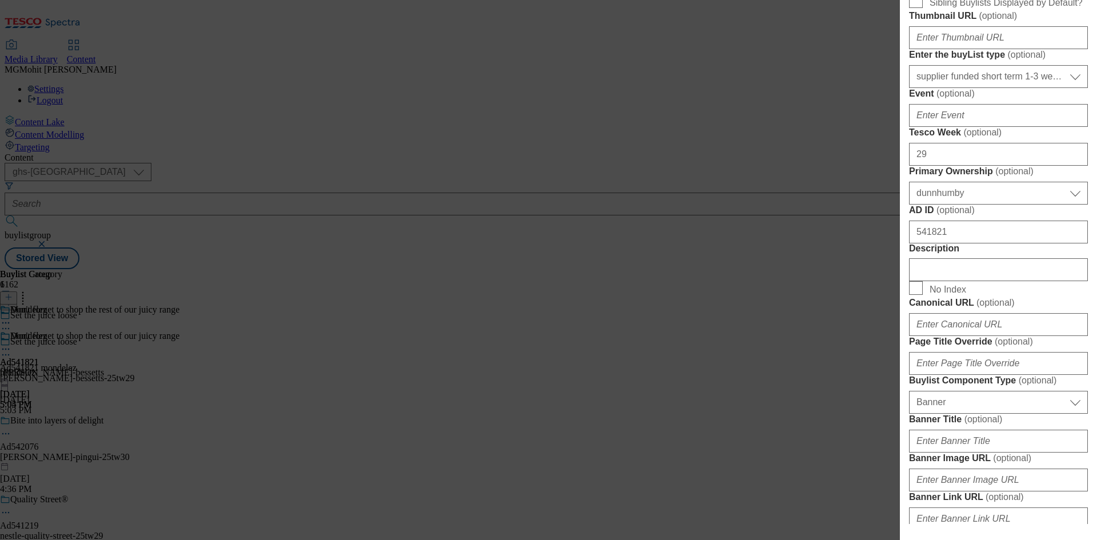
scroll to position [514, 0]
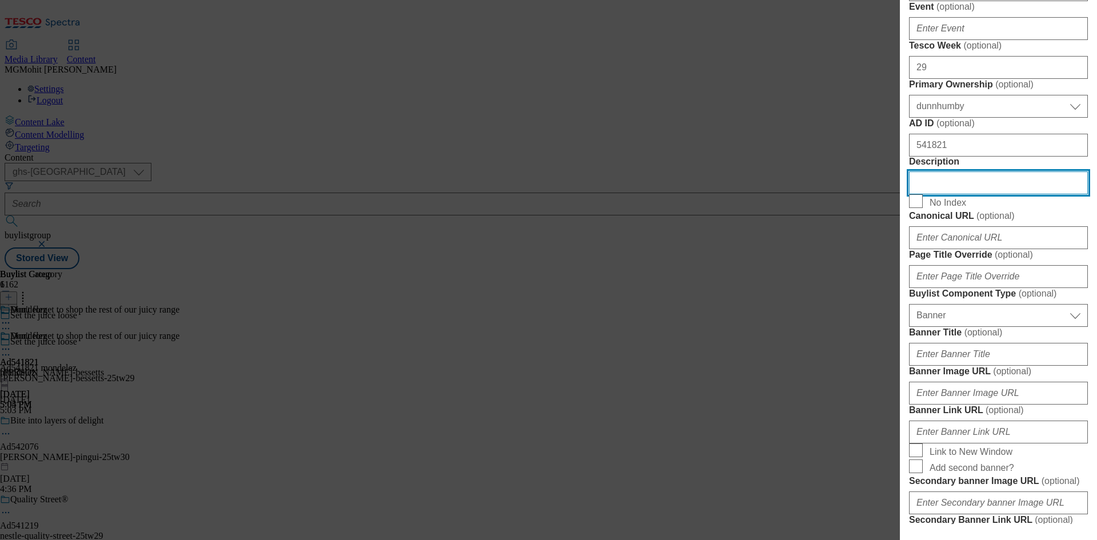
click at [959, 194] on input "Description" at bounding box center [998, 182] width 179 height 23
paste input "Maynards Bassetts Wine Gums Wine Gums Candy 165g"
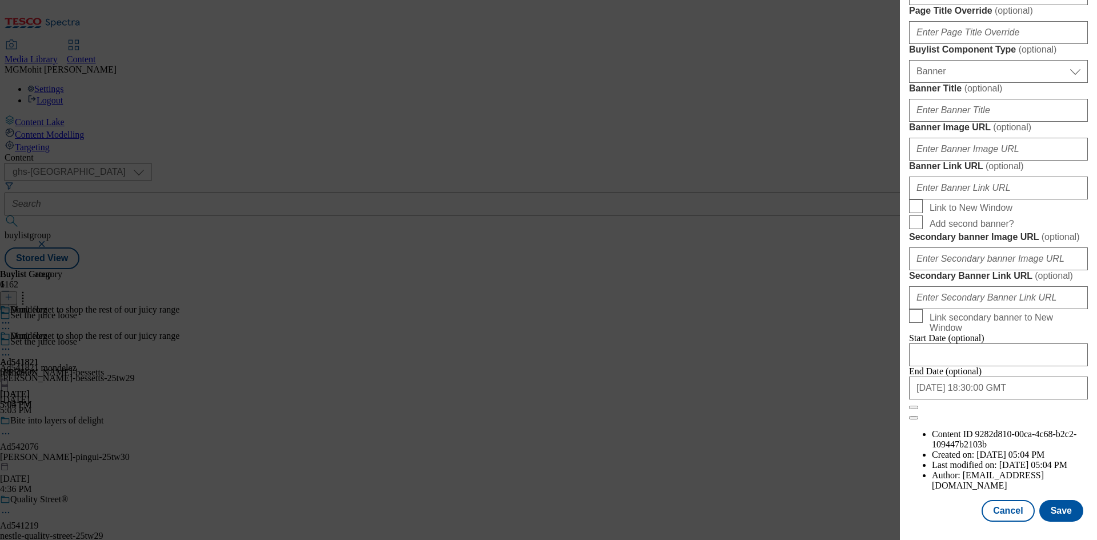
scroll to position [1182, 0]
type input "Maynards Bassetts Wine Gums Wine Gums Candy 165g"
click at [1054, 512] on button "Save" at bounding box center [1061, 511] width 44 height 22
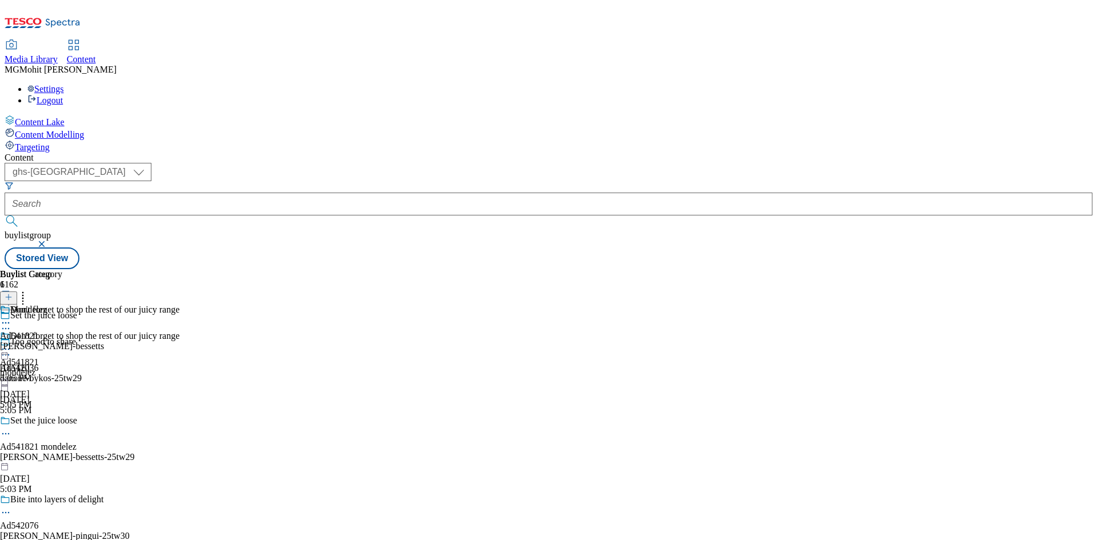
click at [4, 433] on circle at bounding box center [3, 434] width 2 height 2
click at [49, 454] on span "Edit" at bounding box center [41, 458] width 13 height 9
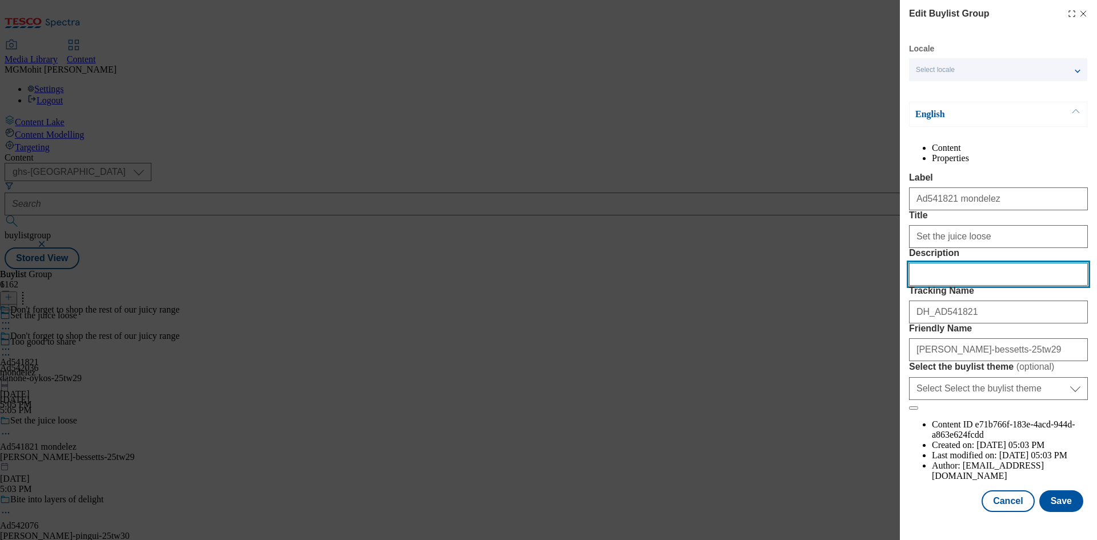
click at [945, 286] on input "Description" at bounding box center [998, 274] width 179 height 23
paste input "Maynards Bassetts Wine Gums Wine Gums Candy 165g"
type input "Maynards Bassetts Wine Gums Wine Gums Candy 165g"
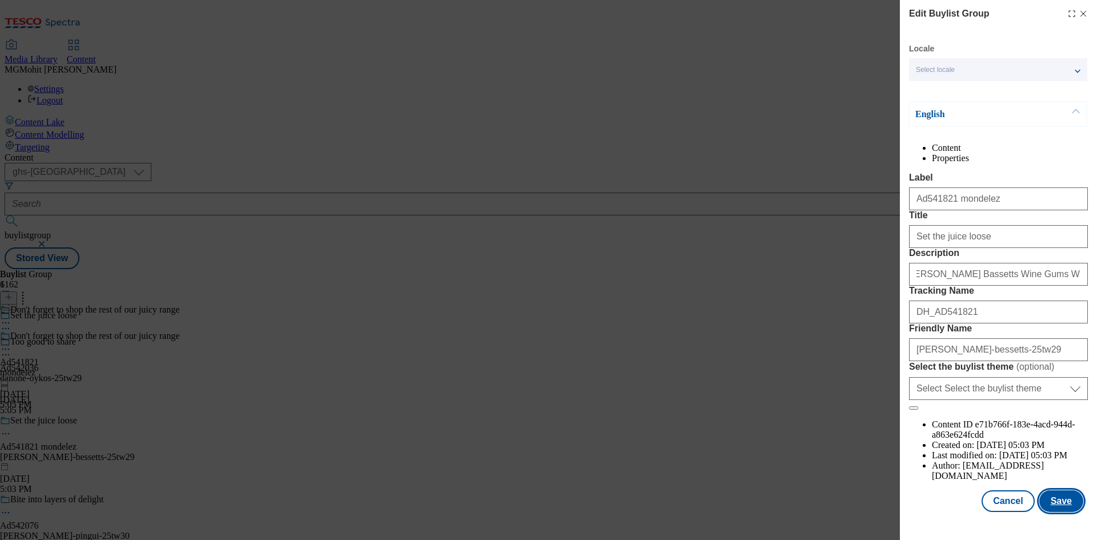
click at [1051, 512] on button "Save" at bounding box center [1061, 501] width 44 height 22
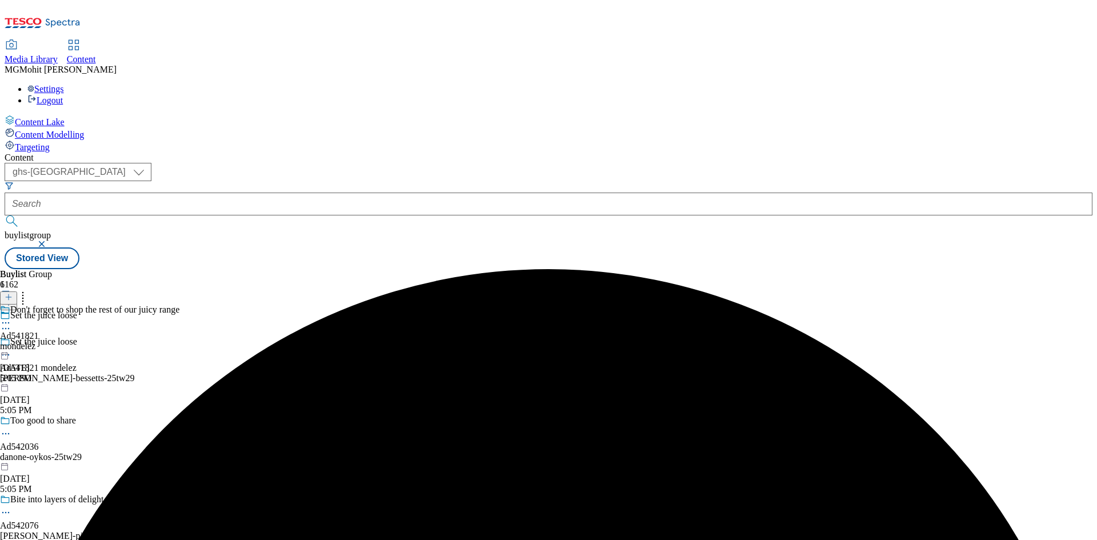
click at [11, 317] on icon at bounding box center [5, 322] width 11 height 11
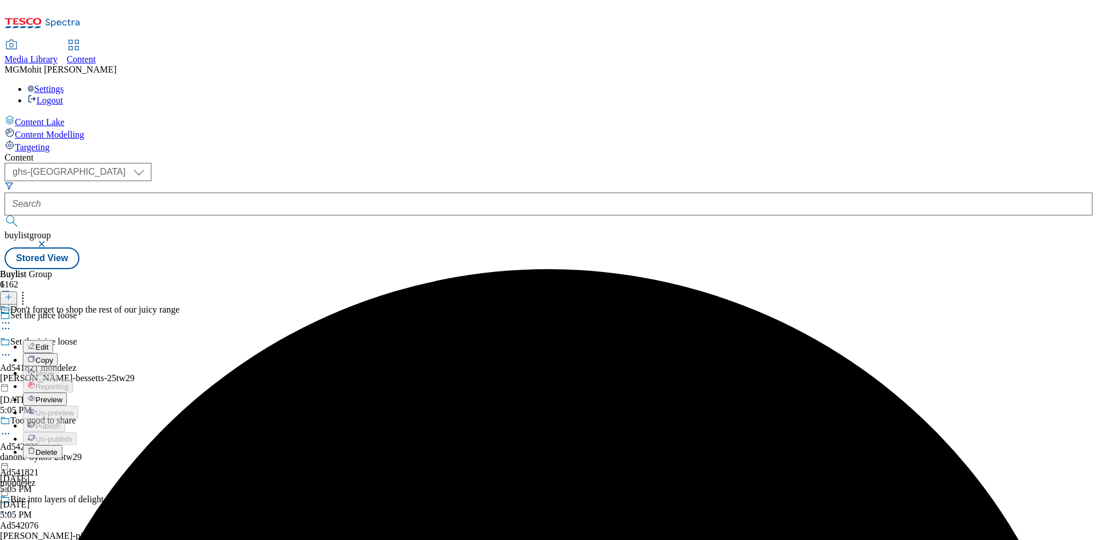
click at [62, 395] on span "Preview" at bounding box center [48, 399] width 27 height 9
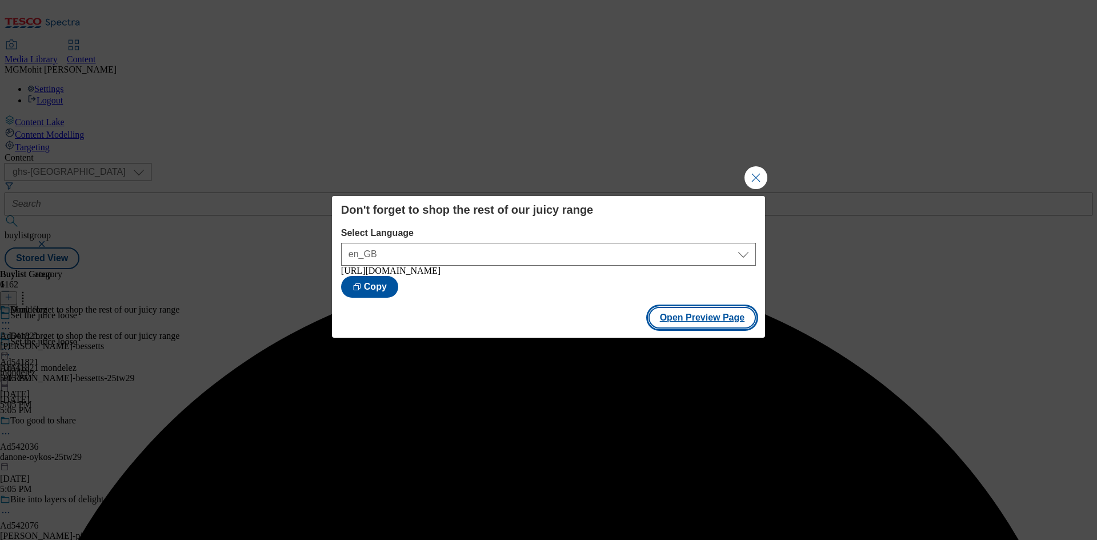
click at [689, 321] on button "Open Preview Page" at bounding box center [702, 318] width 108 height 22
click at [762, 169] on button "Close Modal" at bounding box center [755, 177] width 23 height 23
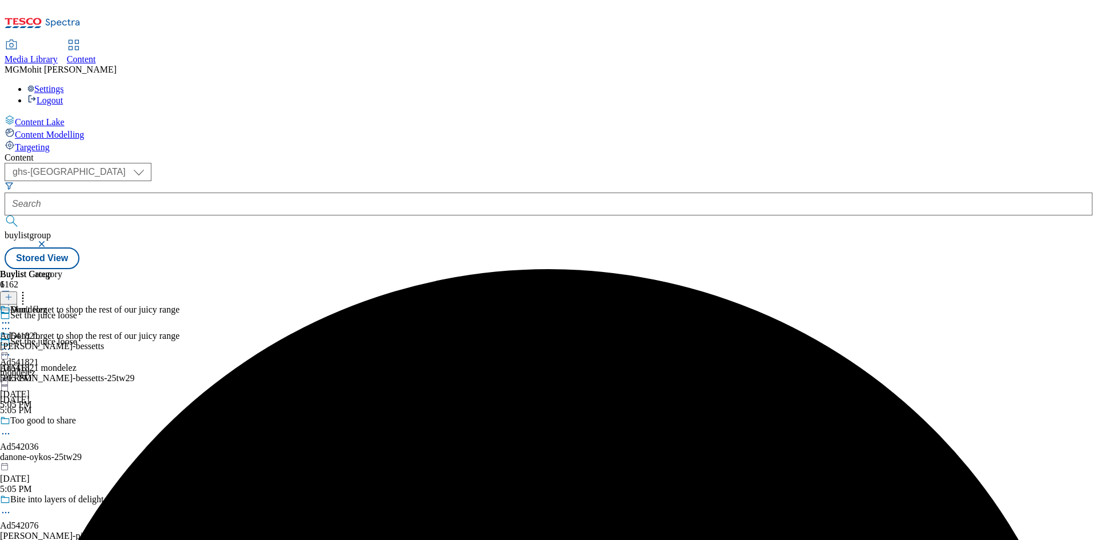
click at [11, 343] on icon at bounding box center [5, 348] width 11 height 11
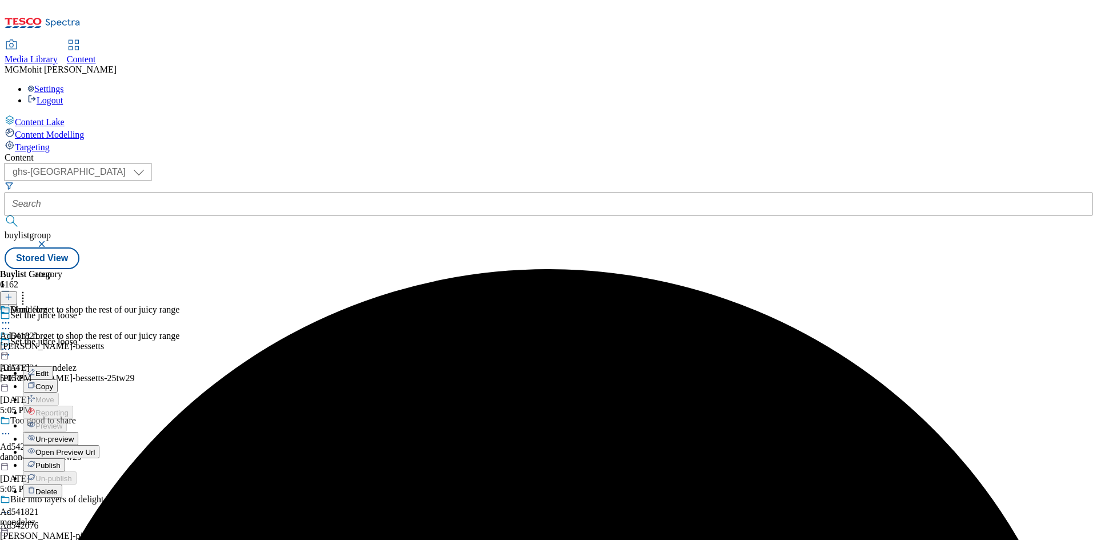
click at [61, 461] on span "Publish" at bounding box center [47, 465] width 25 height 9
